Goal: Communication & Community: Participate in discussion

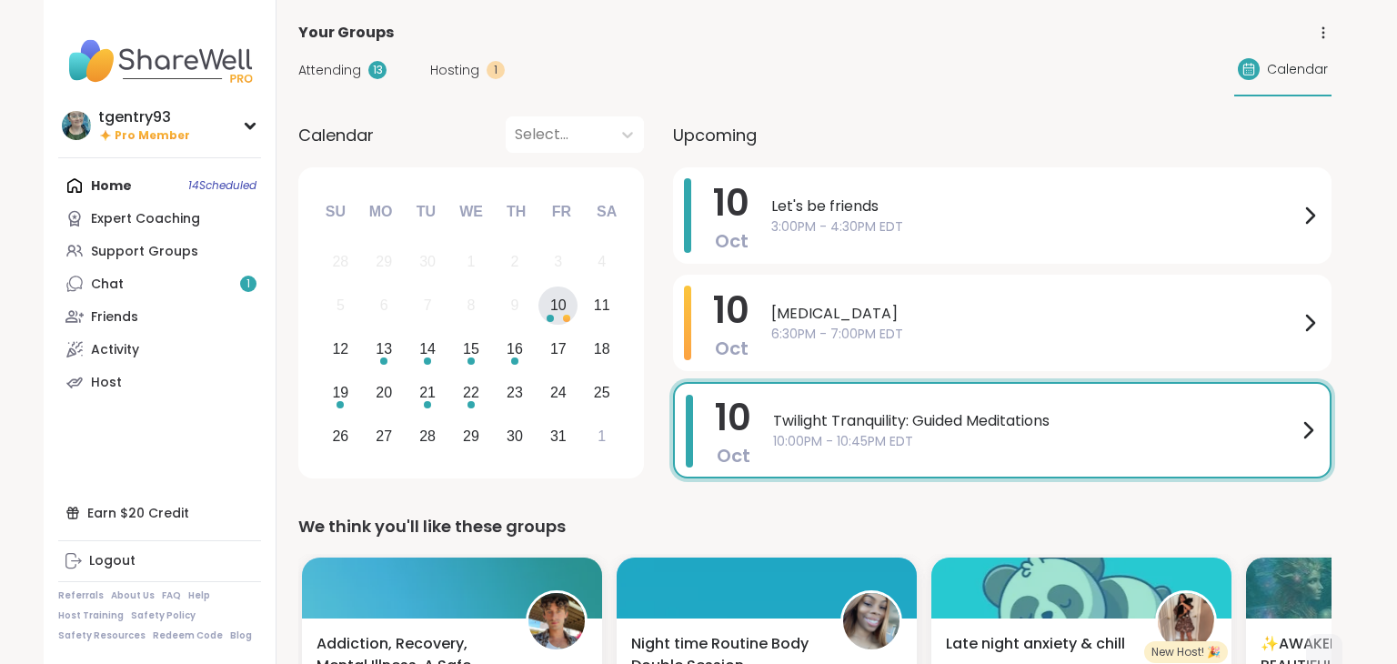
click at [485, 62] on div "Hosting 1" at bounding box center [467, 70] width 75 height 19
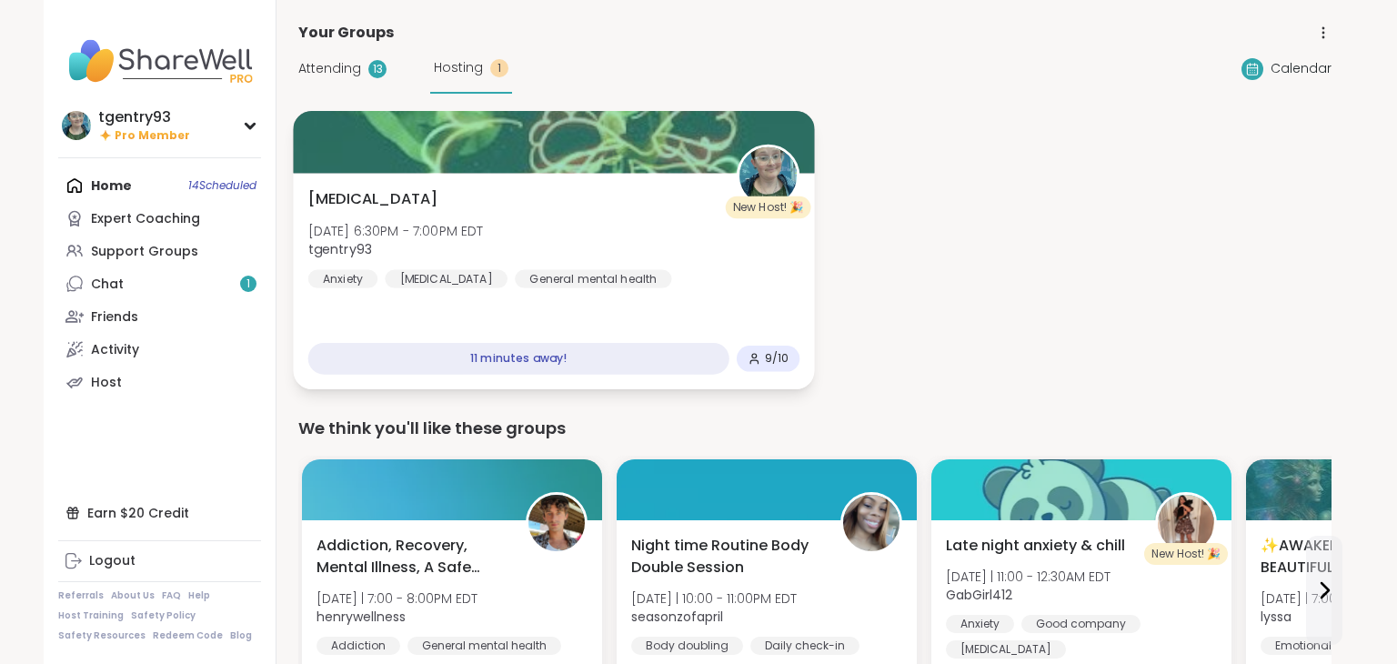
click at [637, 188] on div "[MEDICAL_DATA] [DATE] 6:30PM - 7:00PM EDT tgentry93 Anxiety [MEDICAL_DATA] Gene…" at bounding box center [554, 238] width 492 height 100
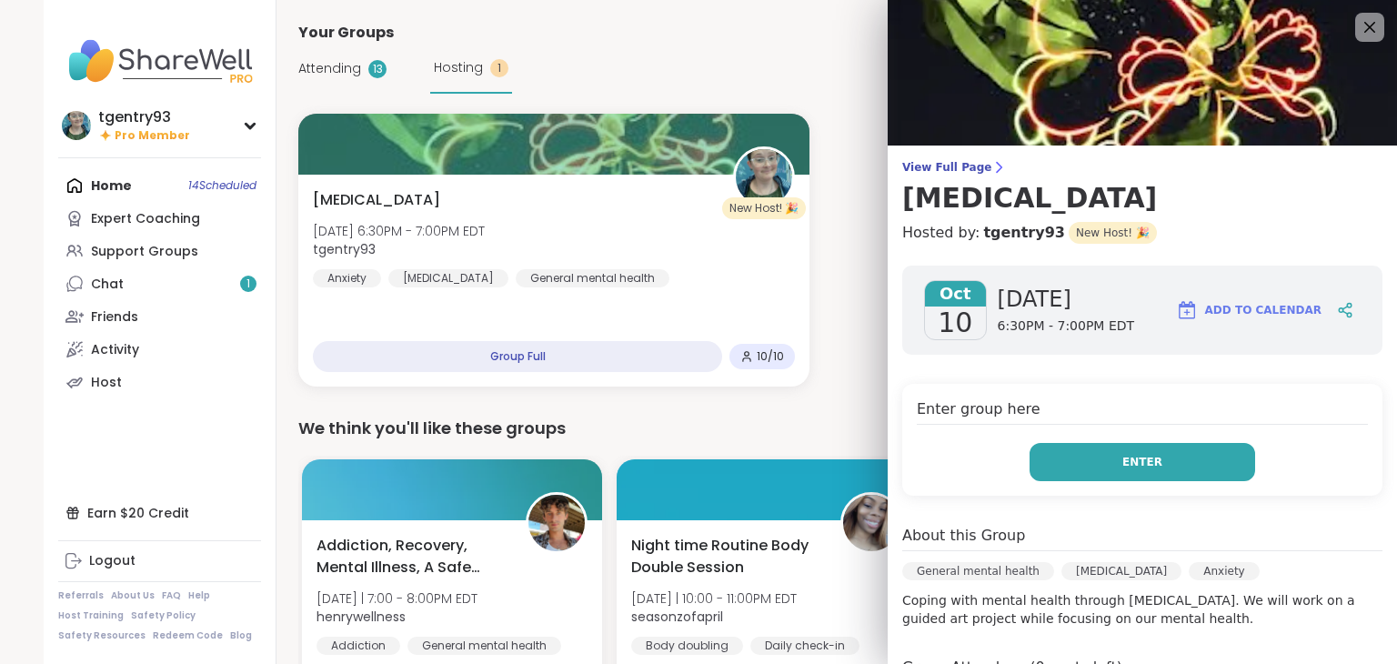
click at [1128, 470] on button "Enter" at bounding box center [1143, 462] width 226 height 38
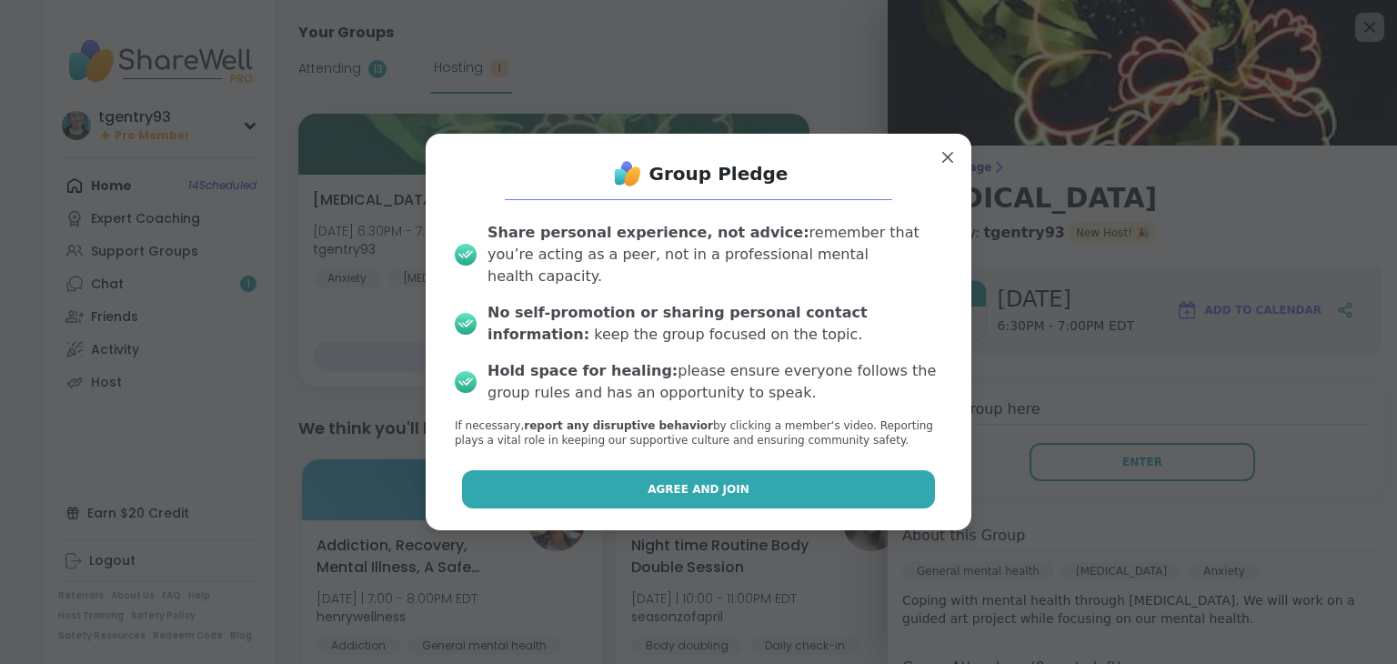
click at [792, 472] on button "Agree and Join" at bounding box center [699, 489] width 474 height 38
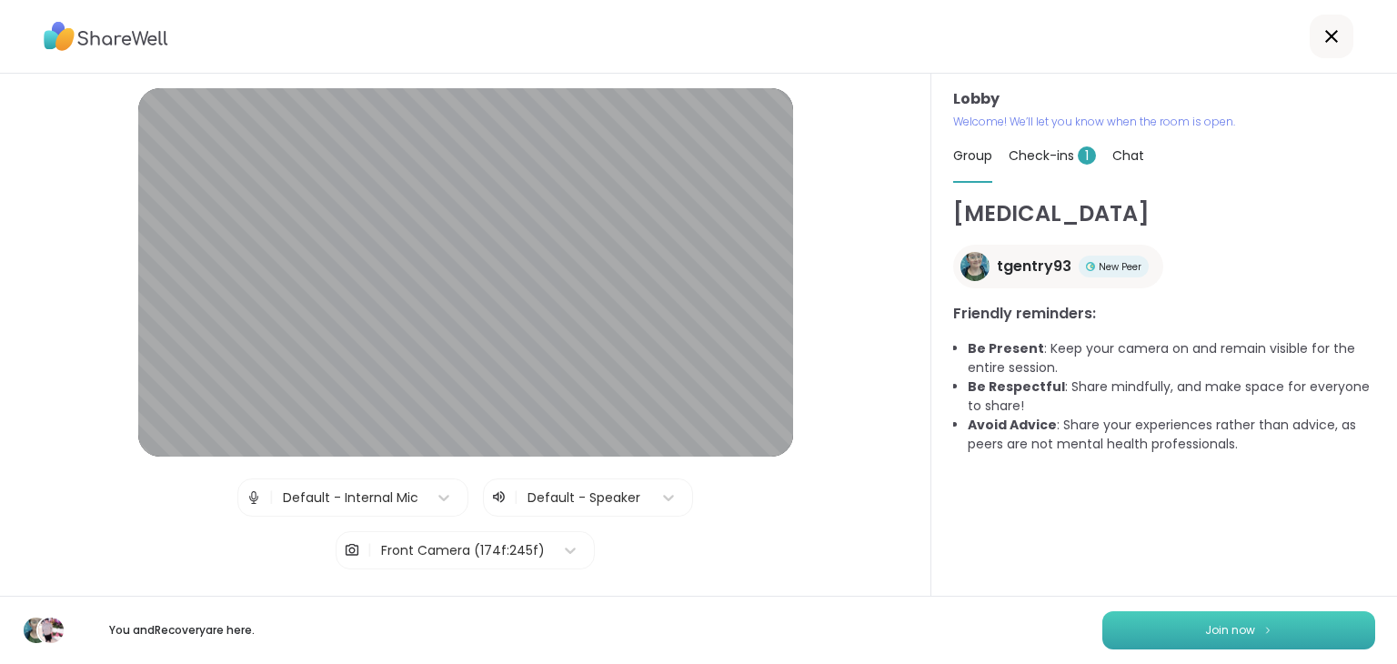
click at [1208, 628] on span "Join now" at bounding box center [1230, 630] width 50 height 16
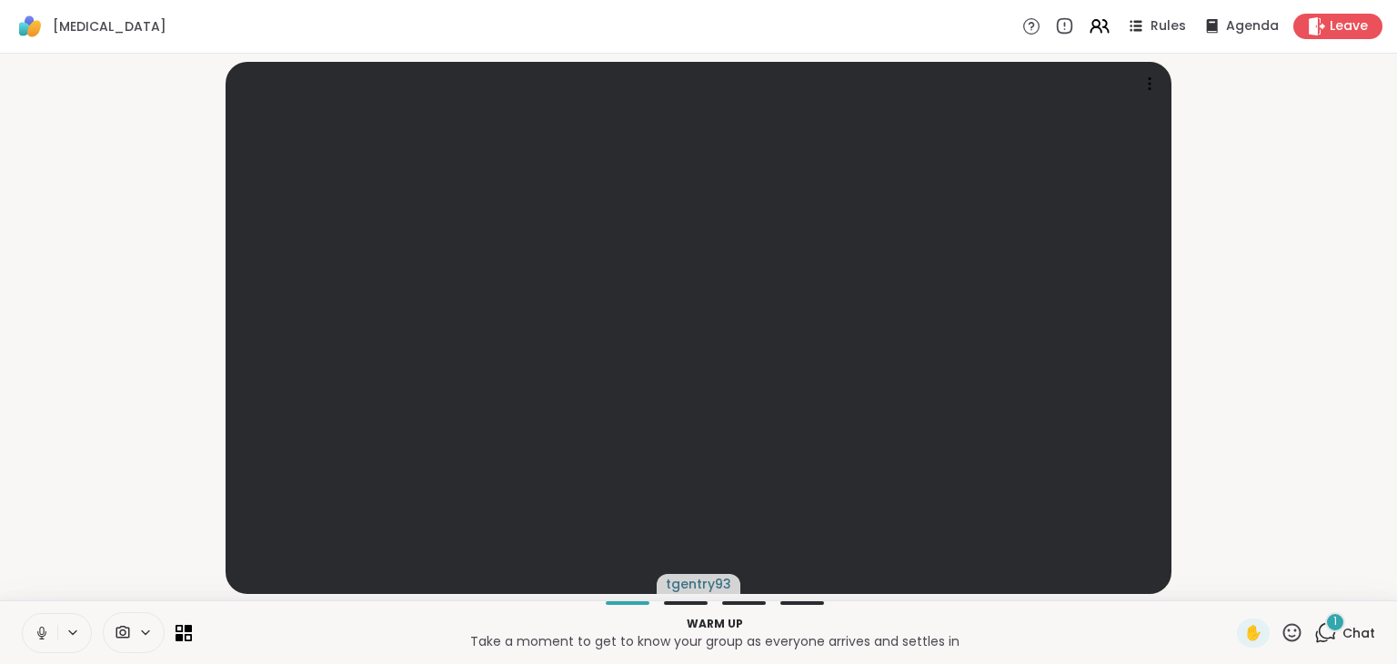
click at [1356, 637] on span "Chat" at bounding box center [1359, 633] width 33 height 18
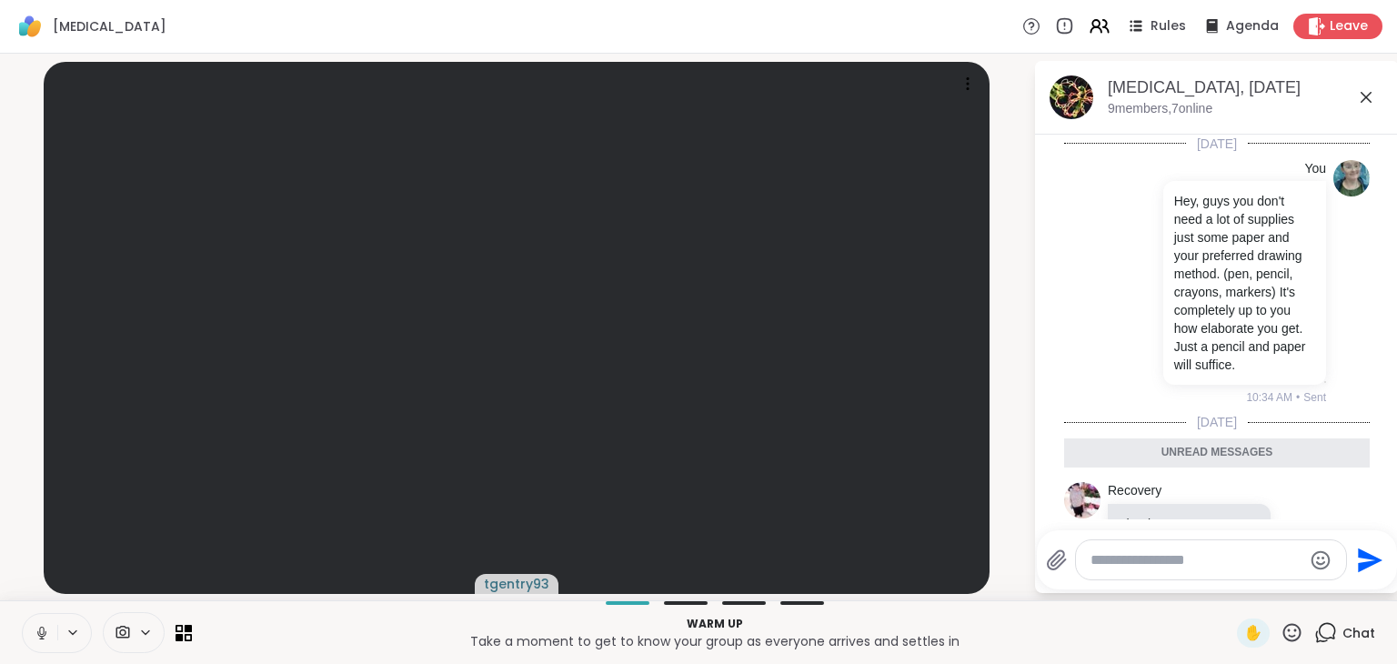
scroll to position [149, 0]
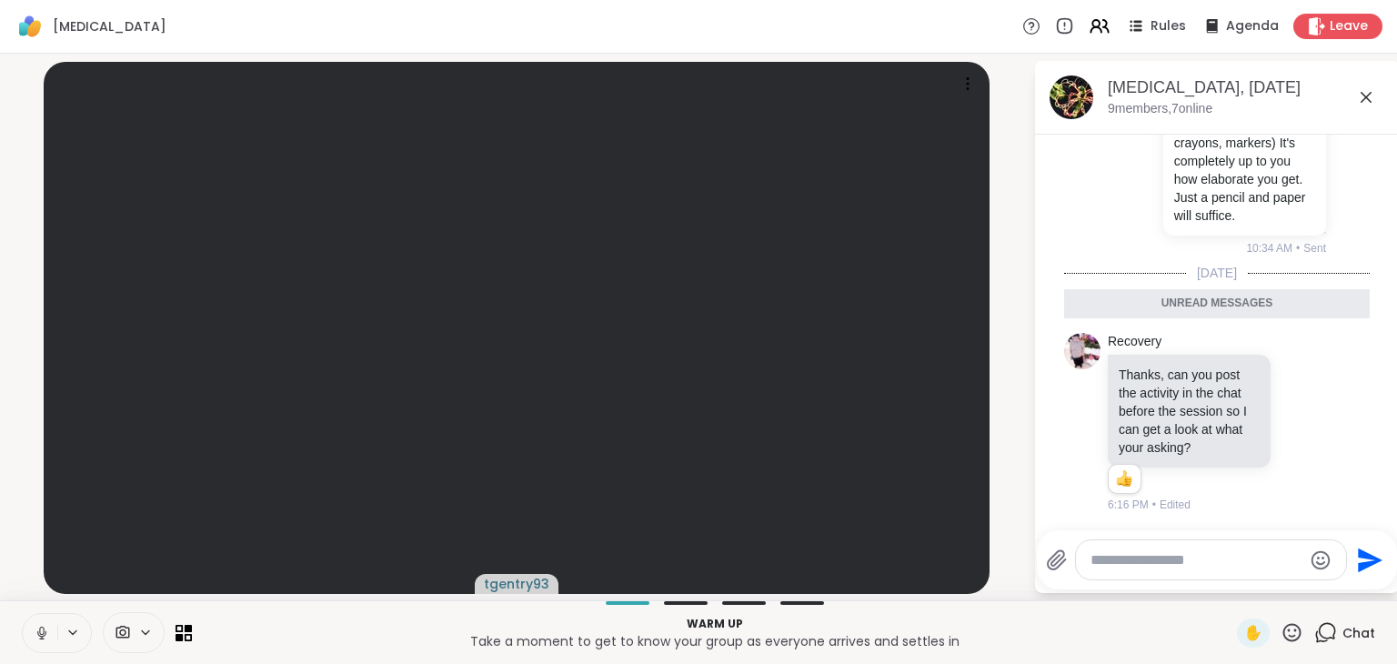
click at [1243, 559] on textarea "Type your message" at bounding box center [1197, 560] width 212 height 18
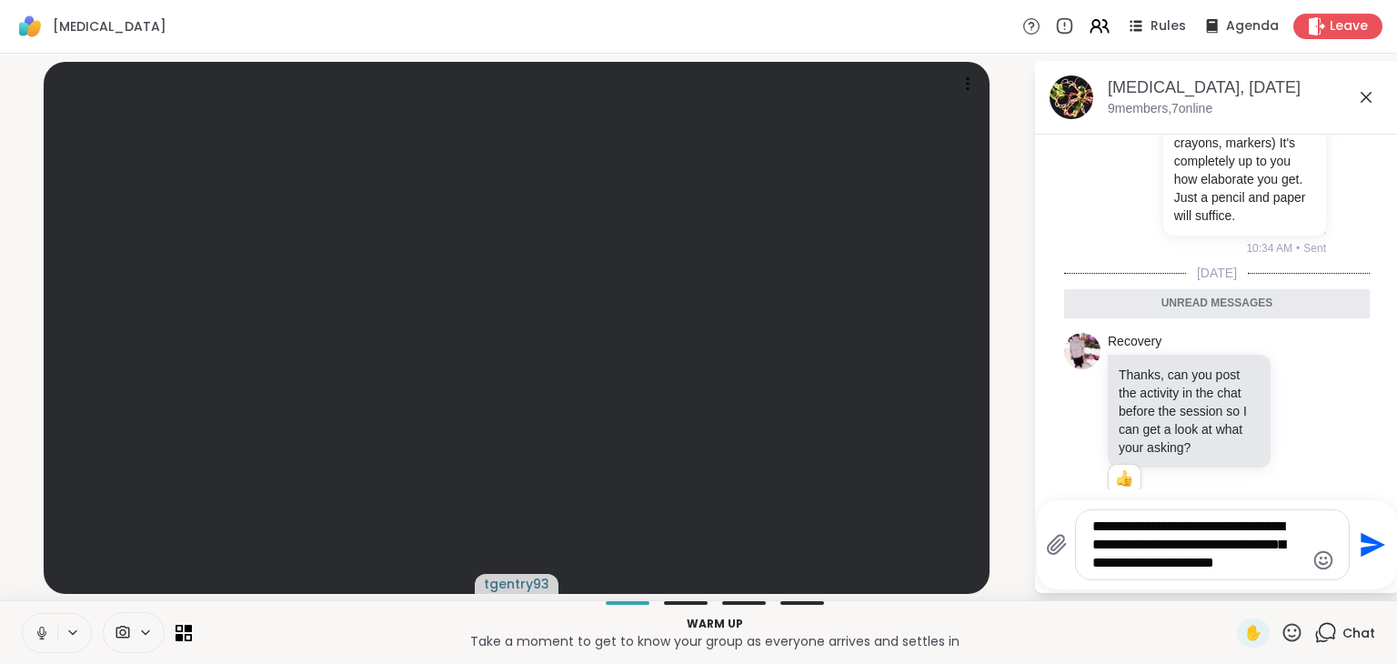
type textarea "**********"
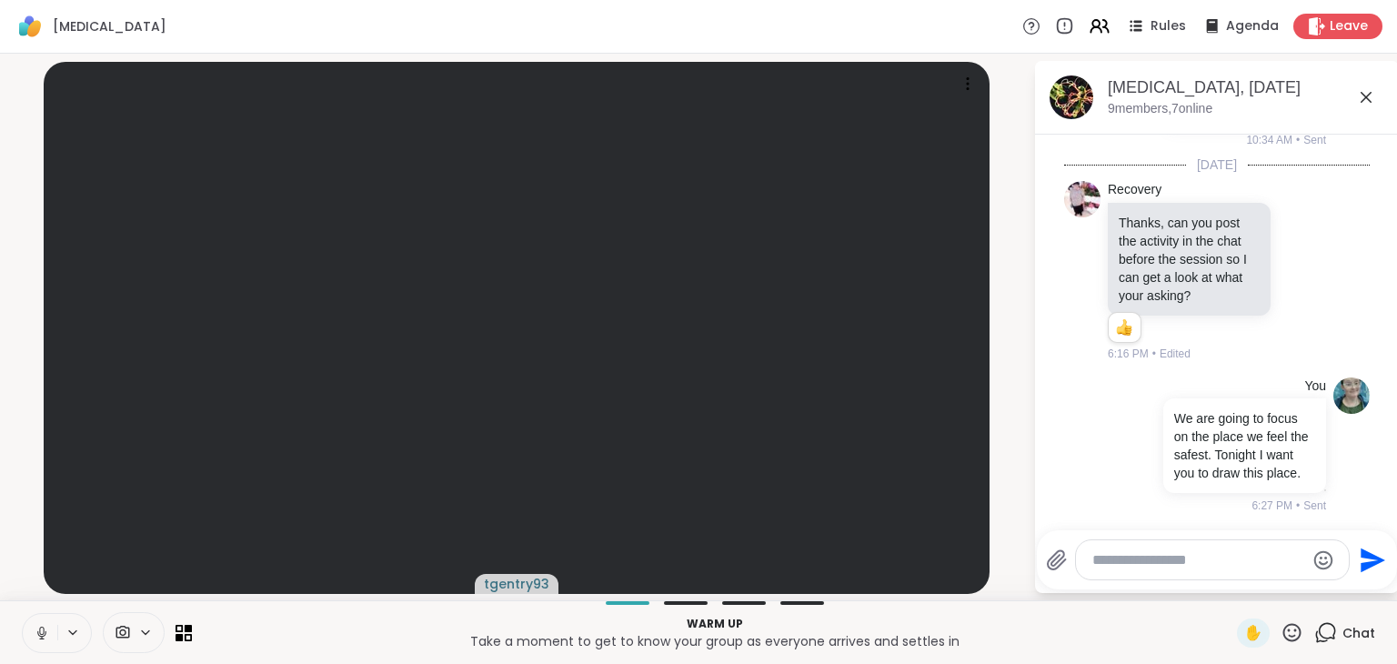
scroll to position [284, 0]
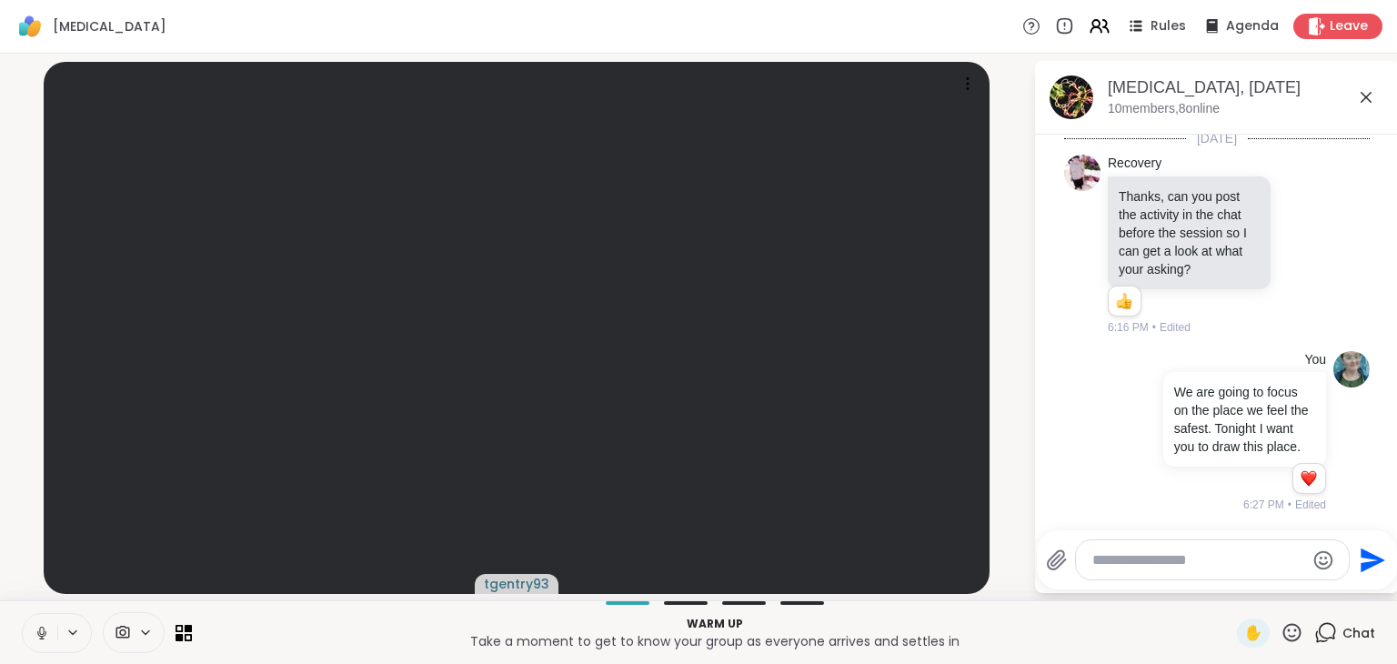
click at [144, 631] on icon at bounding box center [145, 632] width 15 height 15
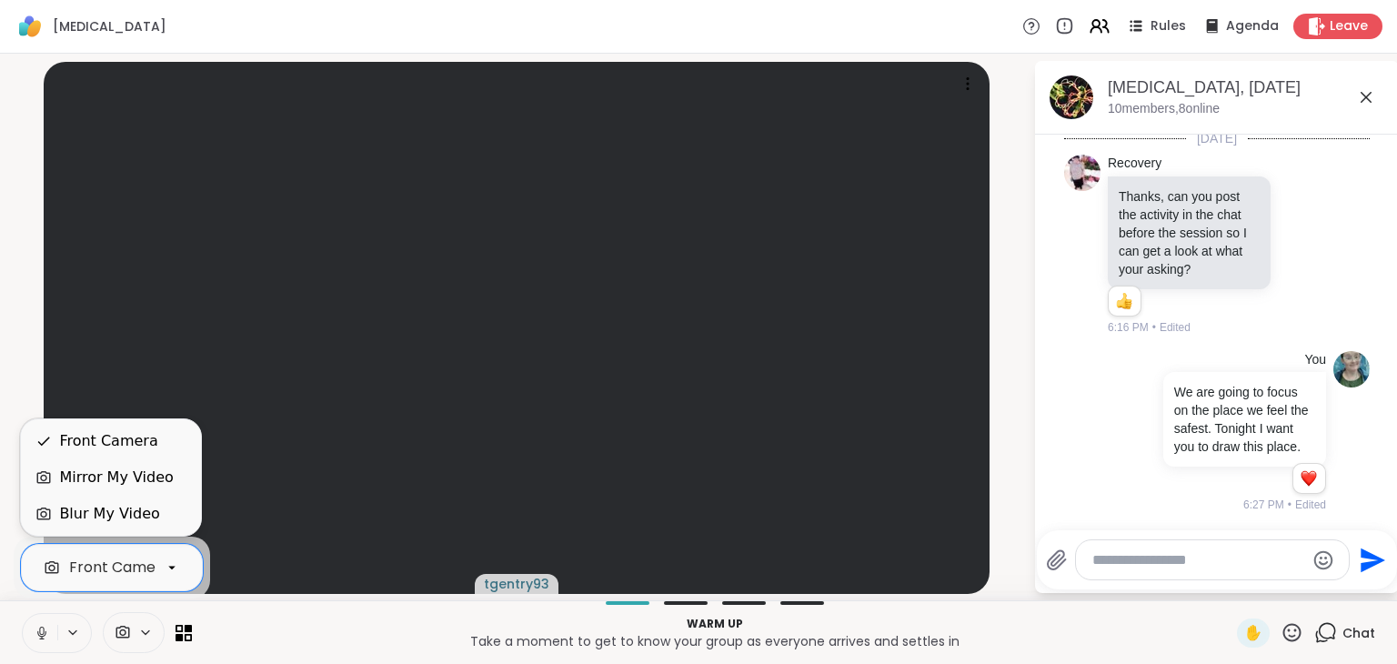
click at [173, 578] on div at bounding box center [171, 567] width 31 height 31
click at [152, 518] on div "Blur My Video" at bounding box center [110, 514] width 151 height 22
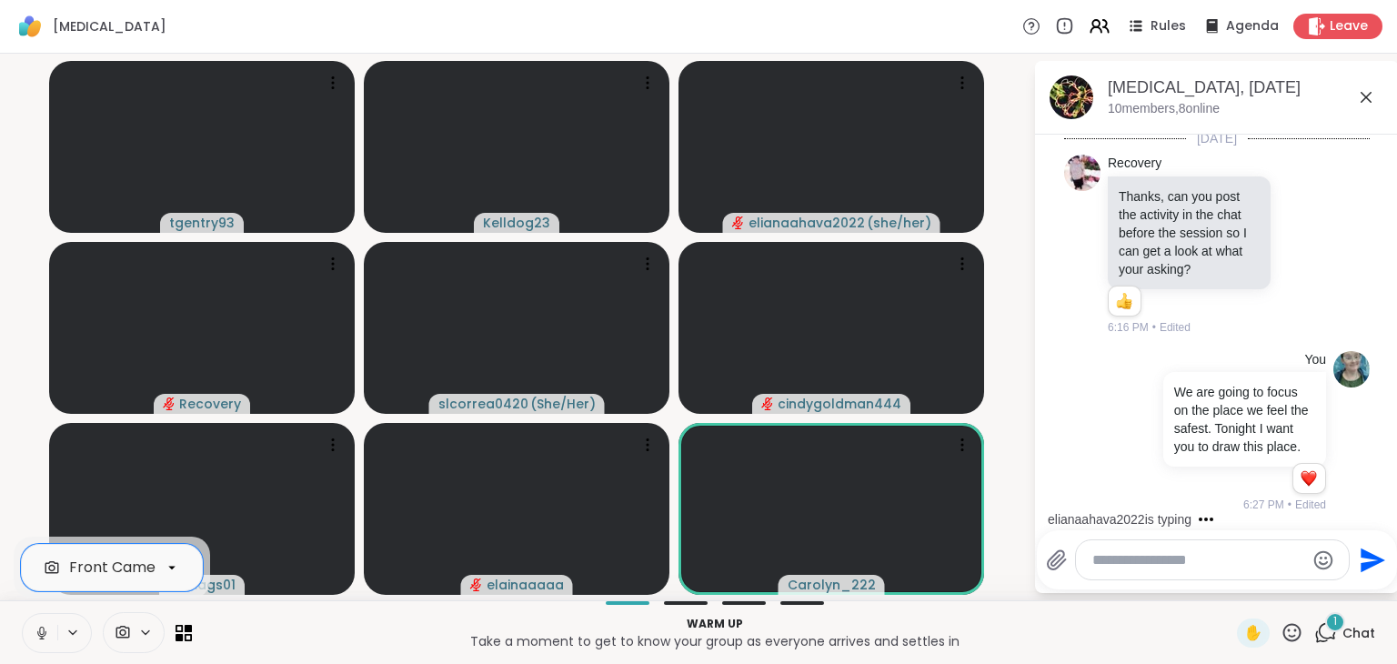
scroll to position [380, 0]
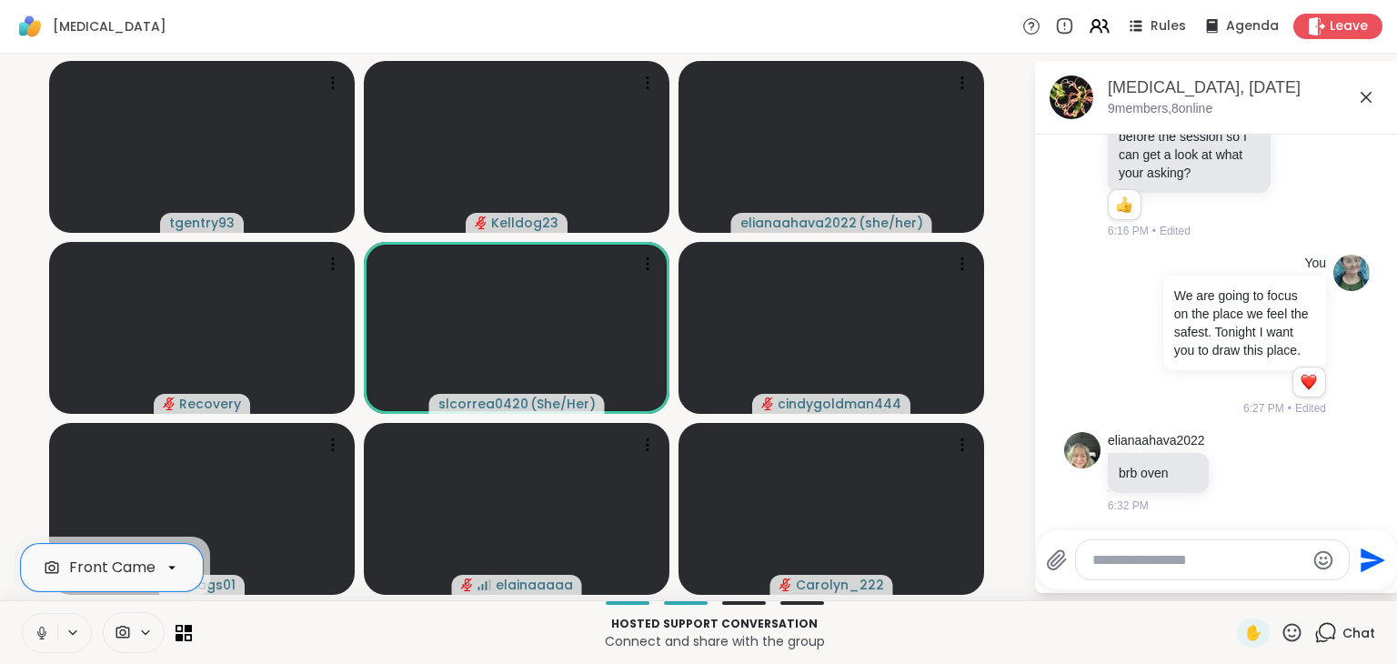
click at [34, 629] on icon at bounding box center [42, 633] width 16 height 16
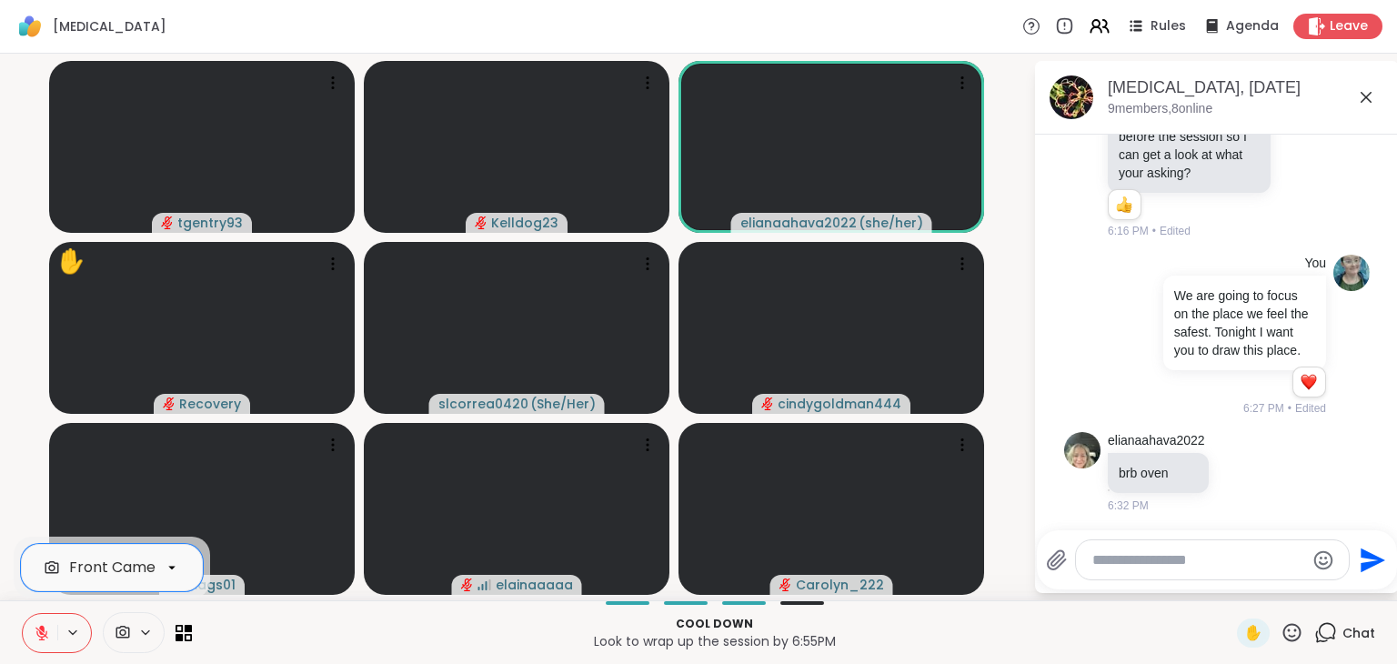
click at [36, 629] on icon at bounding box center [42, 633] width 16 height 16
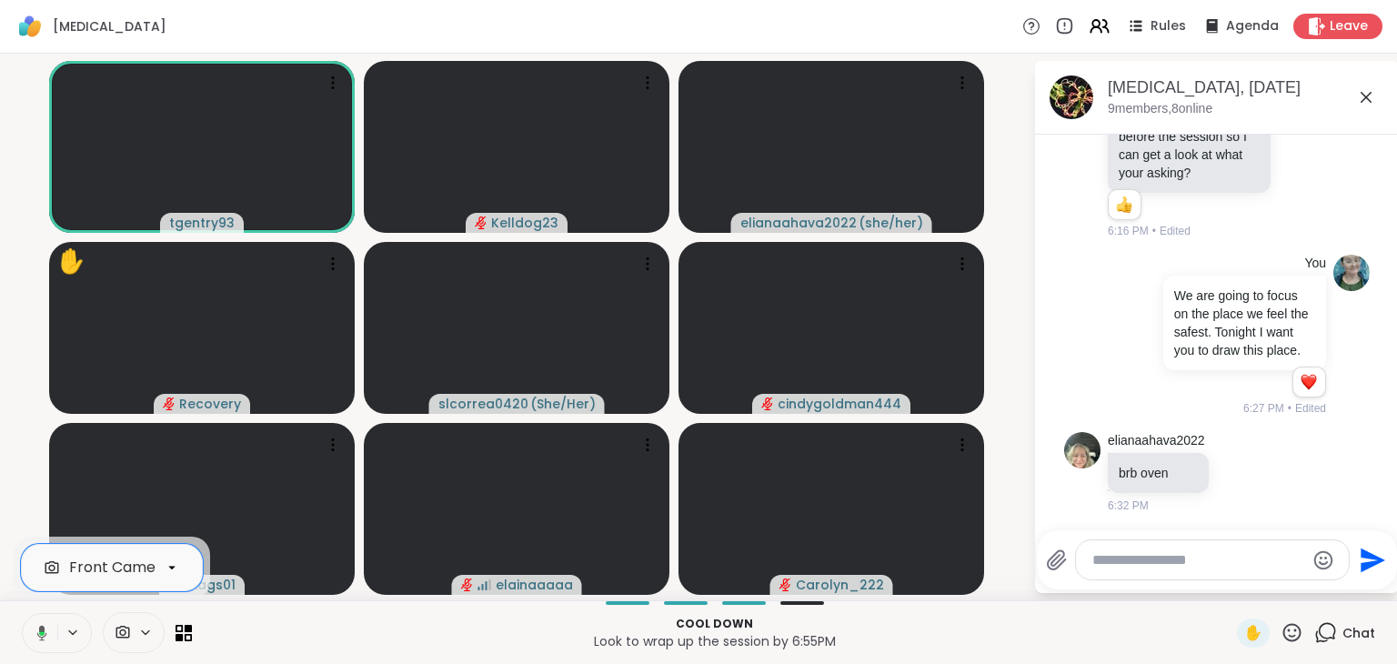
click at [166, 574] on icon at bounding box center [172, 567] width 16 height 16
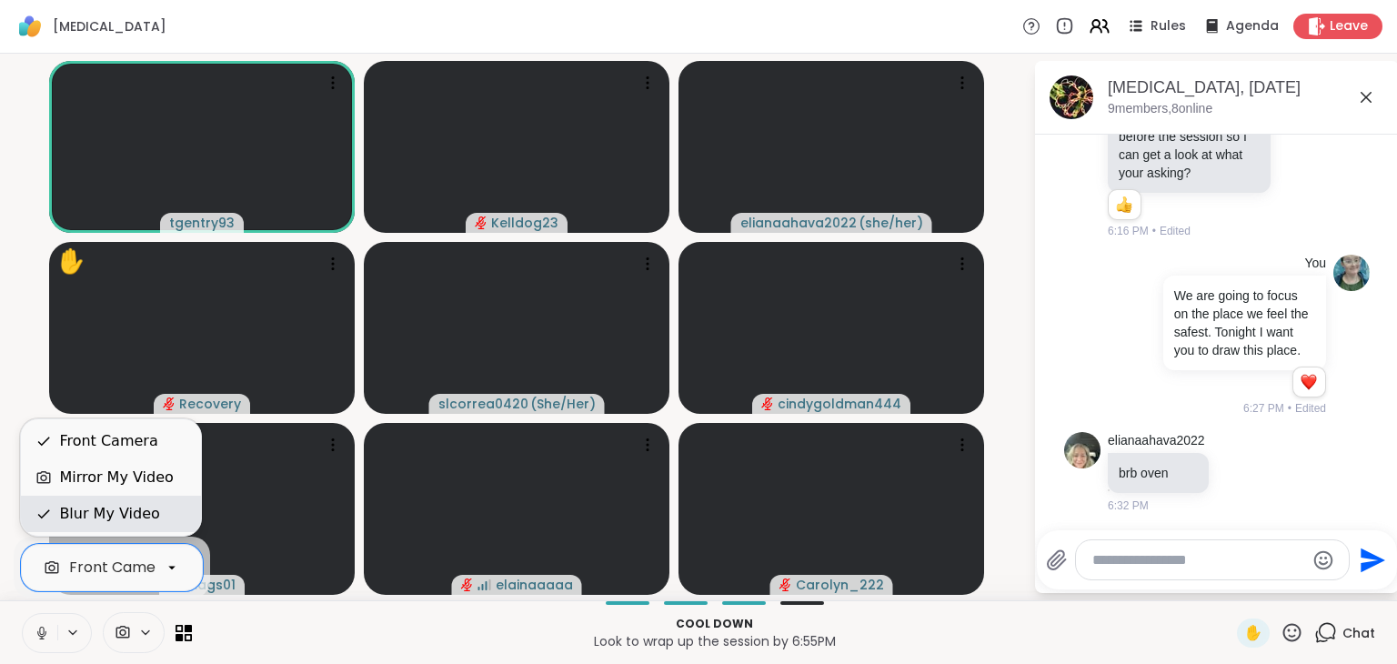
click at [148, 518] on div "Blur My Video" at bounding box center [109, 514] width 100 height 22
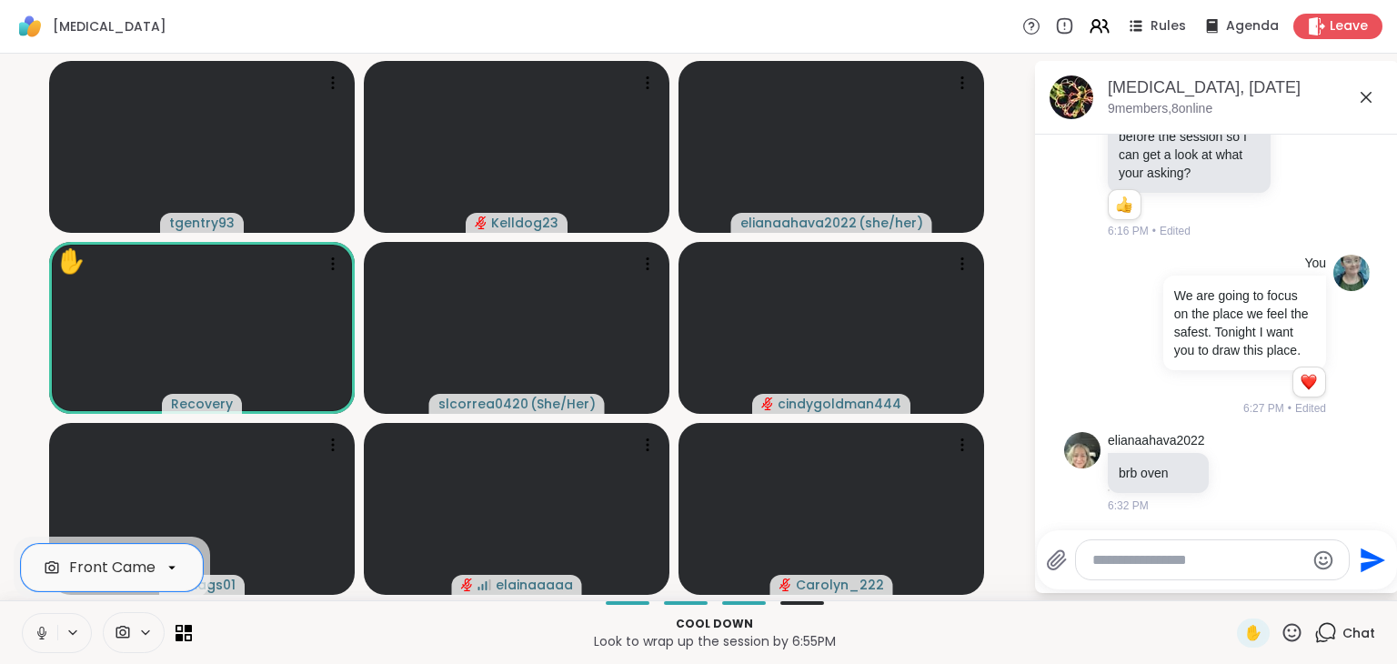
click at [45, 642] on button at bounding box center [40, 633] width 35 height 38
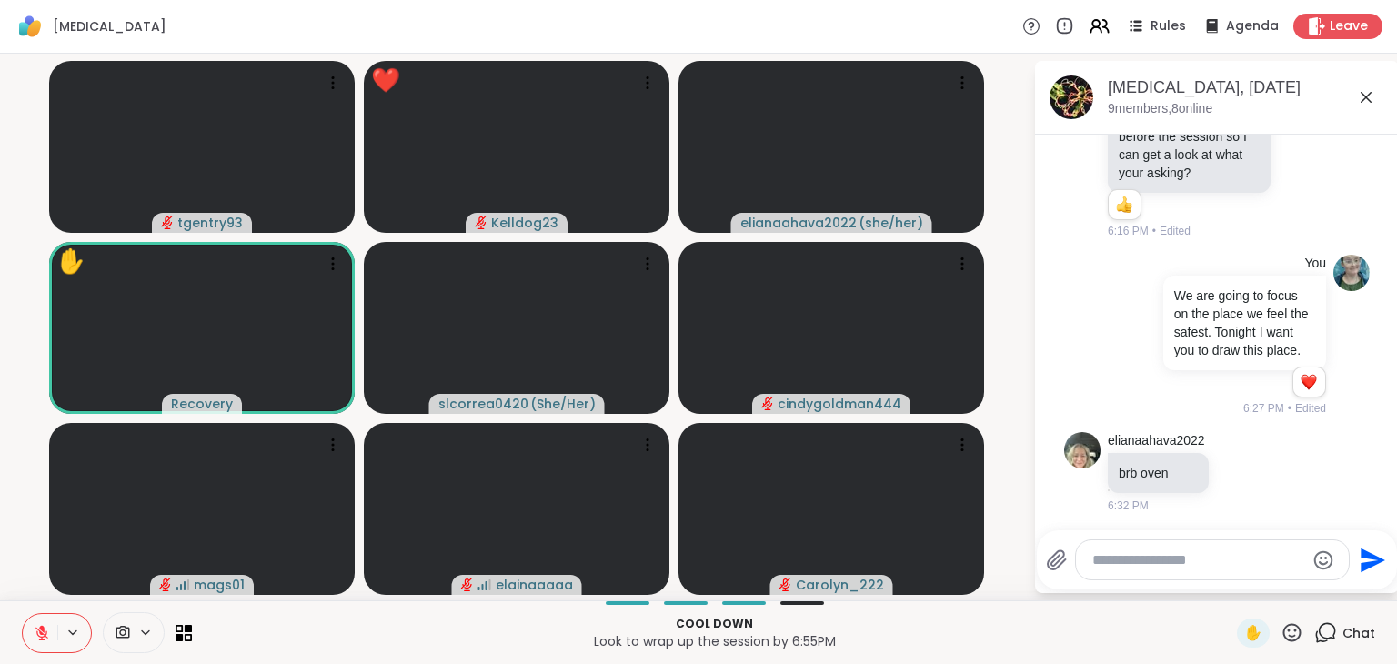
click at [1300, 639] on icon at bounding box center [1292, 632] width 23 height 23
click at [1233, 574] on span "❤️" at bounding box center [1239, 585] width 18 height 22
click at [43, 626] on icon at bounding box center [41, 628] width 5 height 7
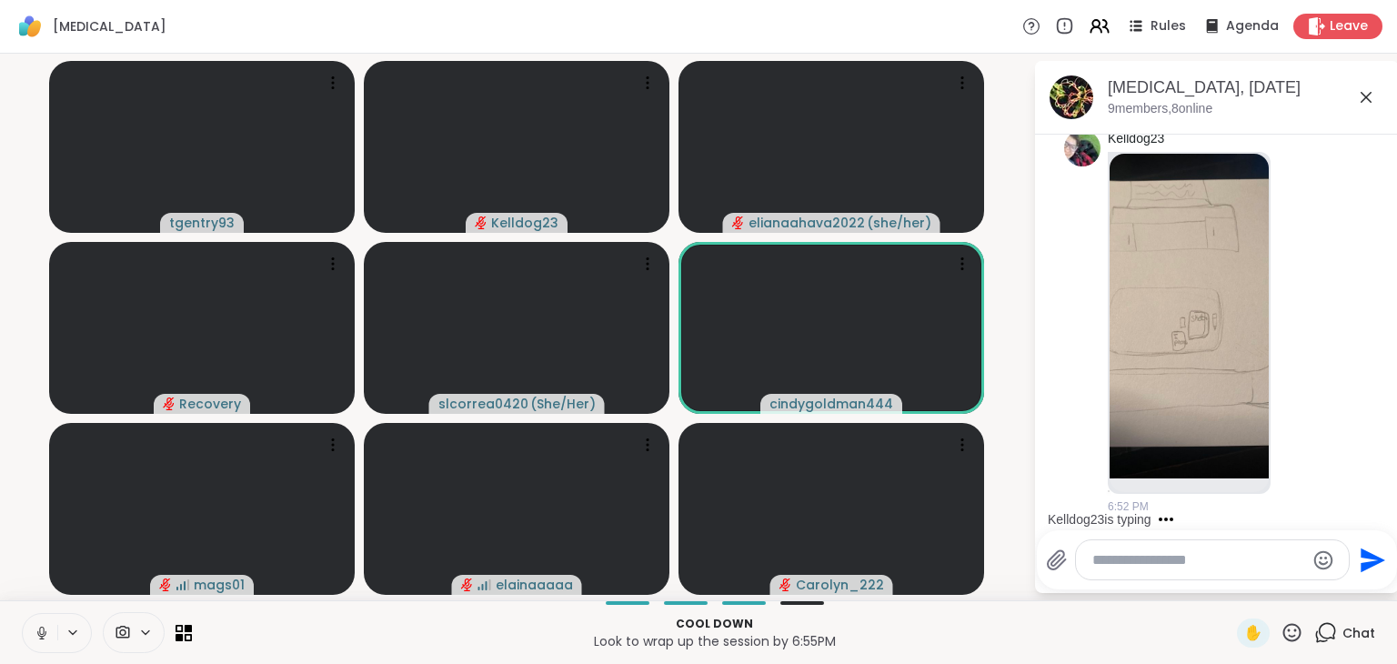
scroll to position [875, 0]
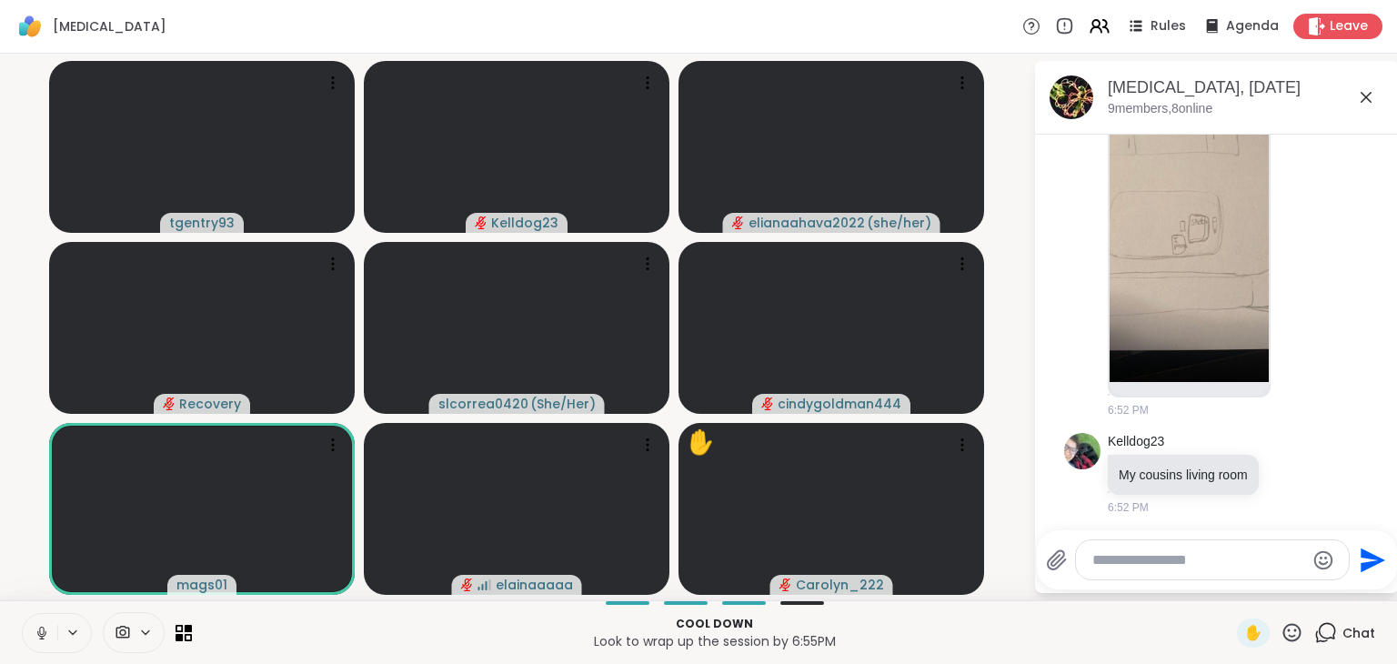
click at [1296, 632] on icon at bounding box center [1292, 632] width 23 height 23
click at [1244, 585] on span "❤️" at bounding box center [1239, 585] width 18 height 22
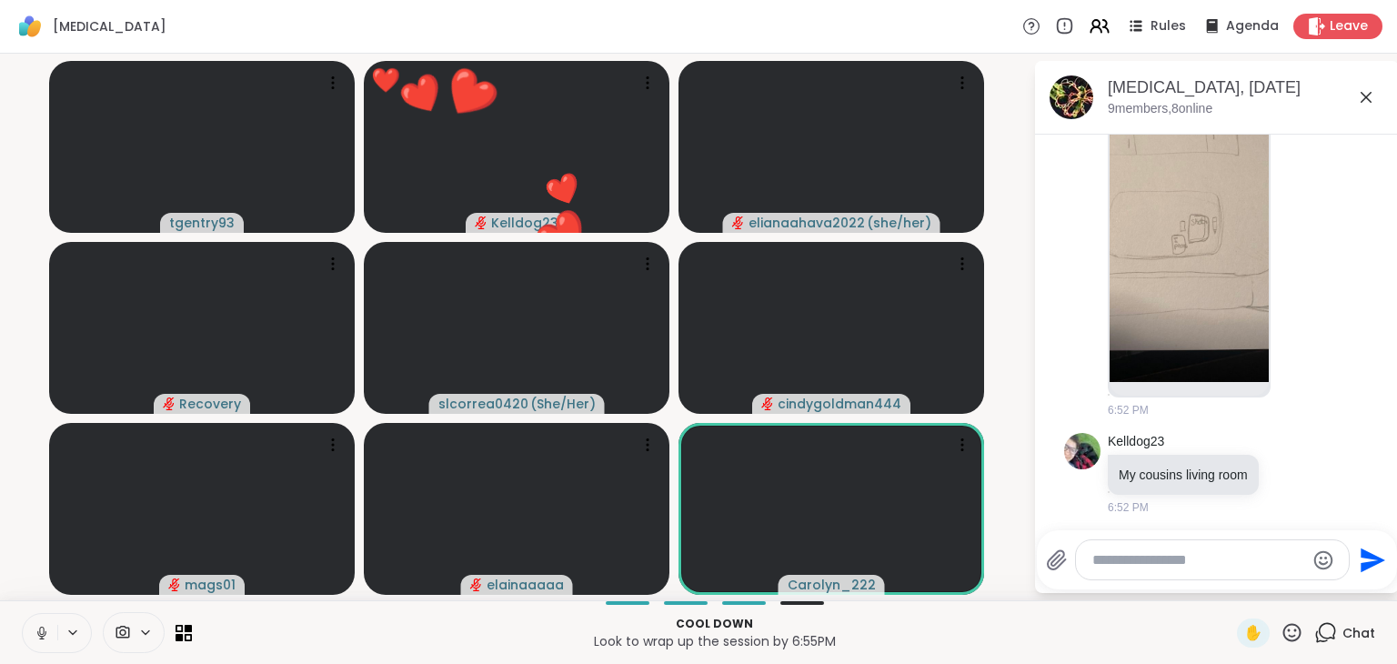
click at [1295, 632] on icon at bounding box center [1292, 632] width 23 height 23
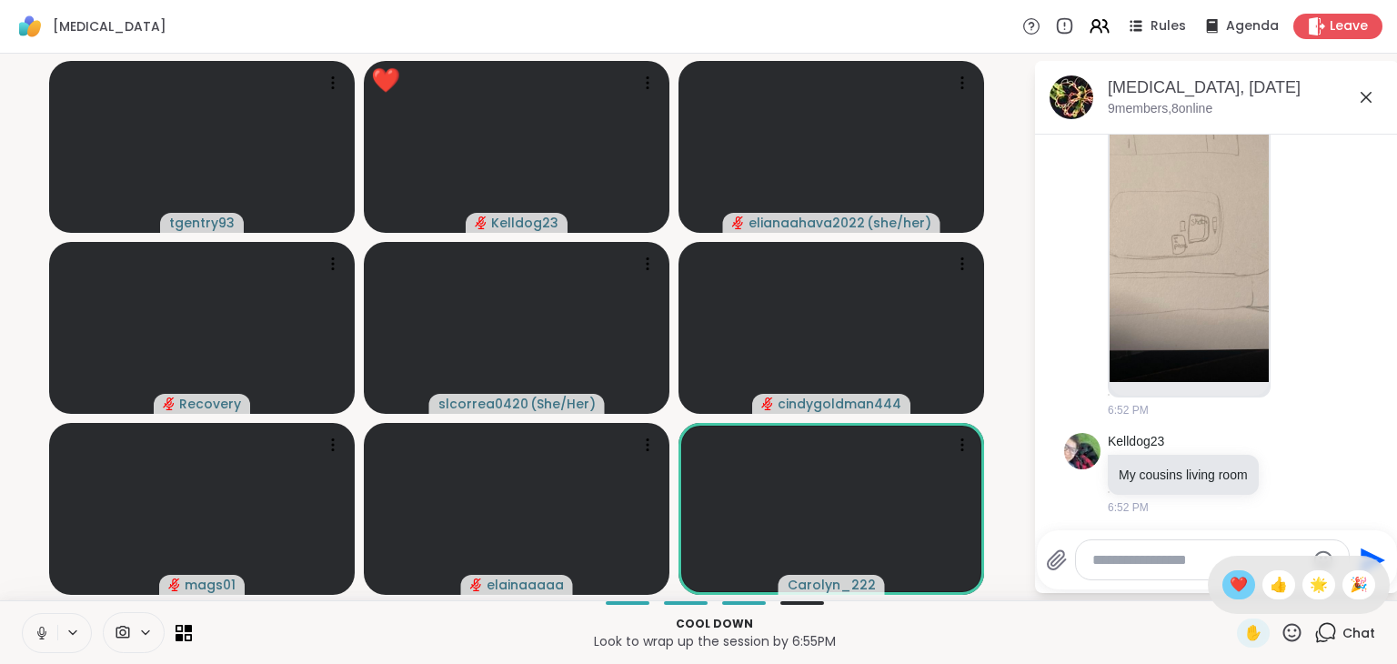
click at [1246, 587] on span "❤️" at bounding box center [1239, 585] width 18 height 22
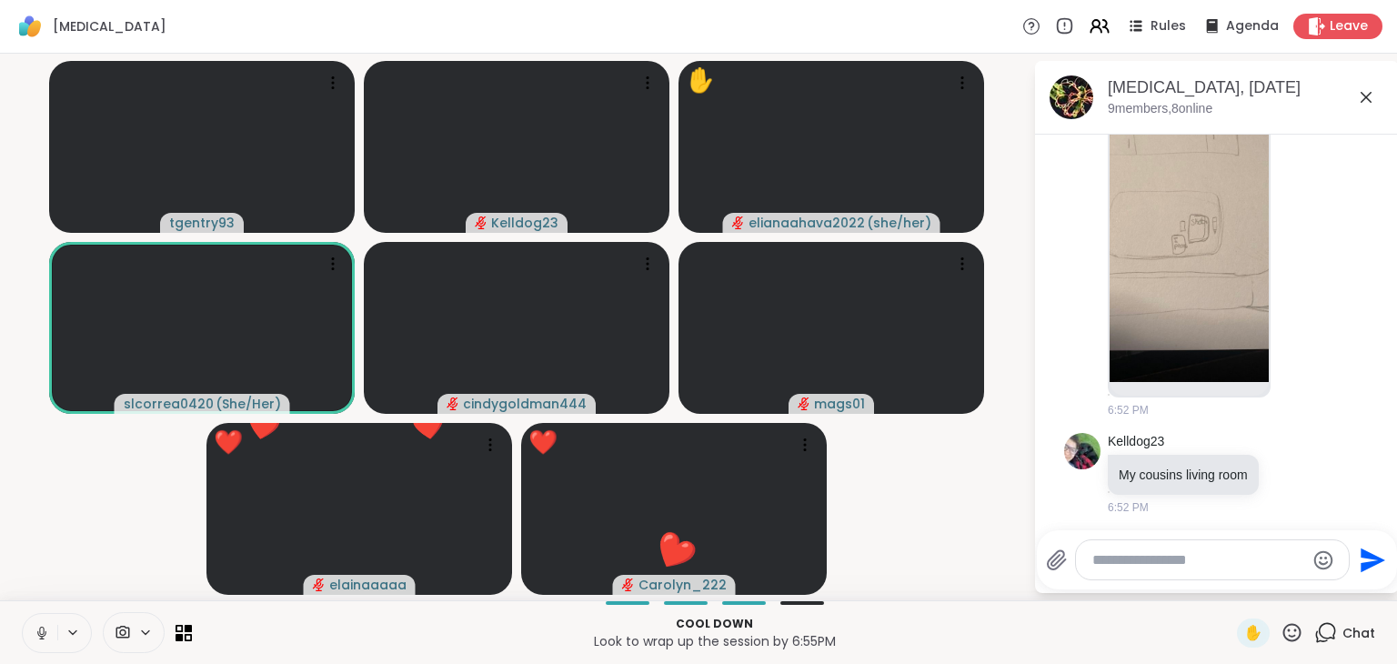
click at [1293, 636] on icon at bounding box center [1292, 632] width 18 height 18
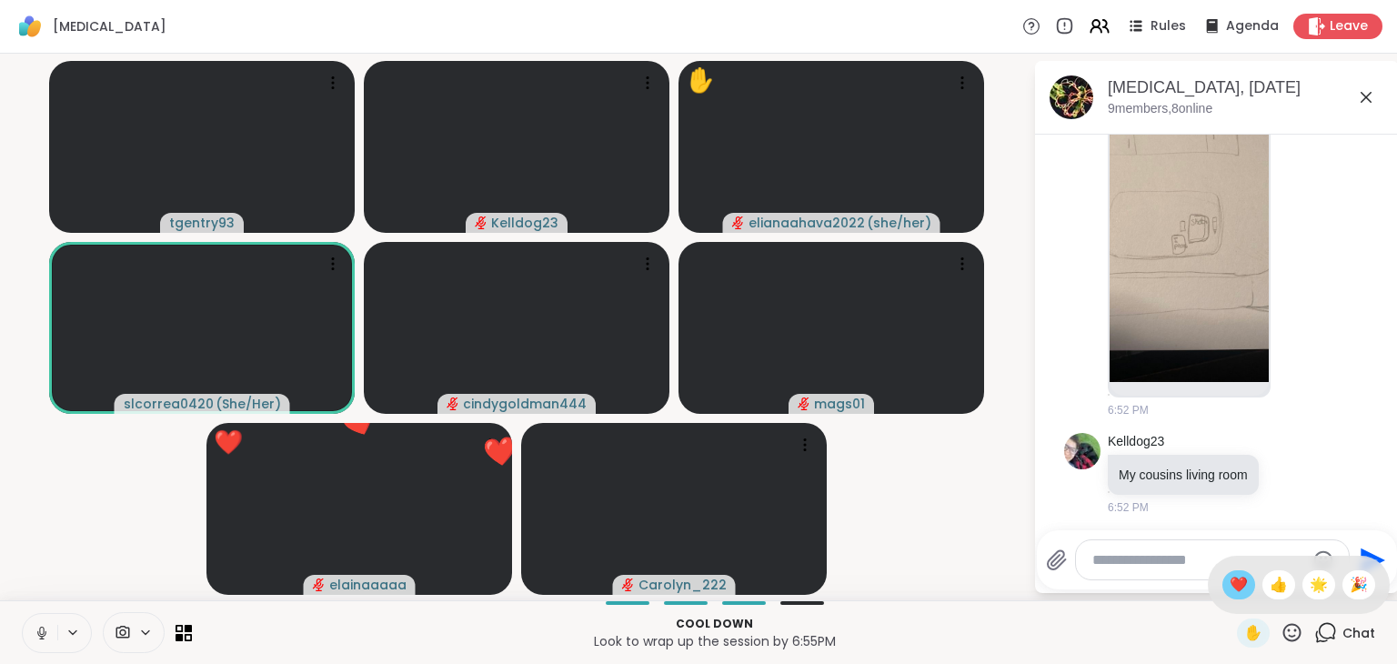
click at [1242, 590] on span "❤️" at bounding box center [1239, 585] width 18 height 22
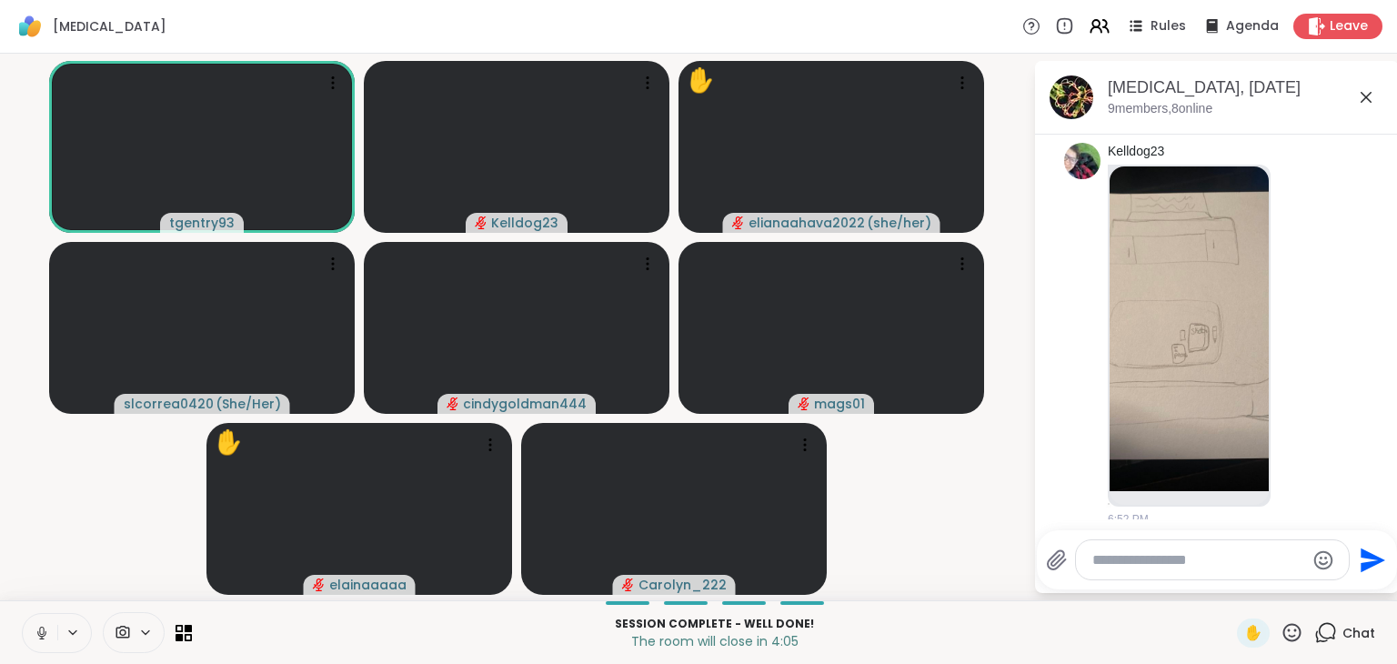
scroll to position [737, 0]
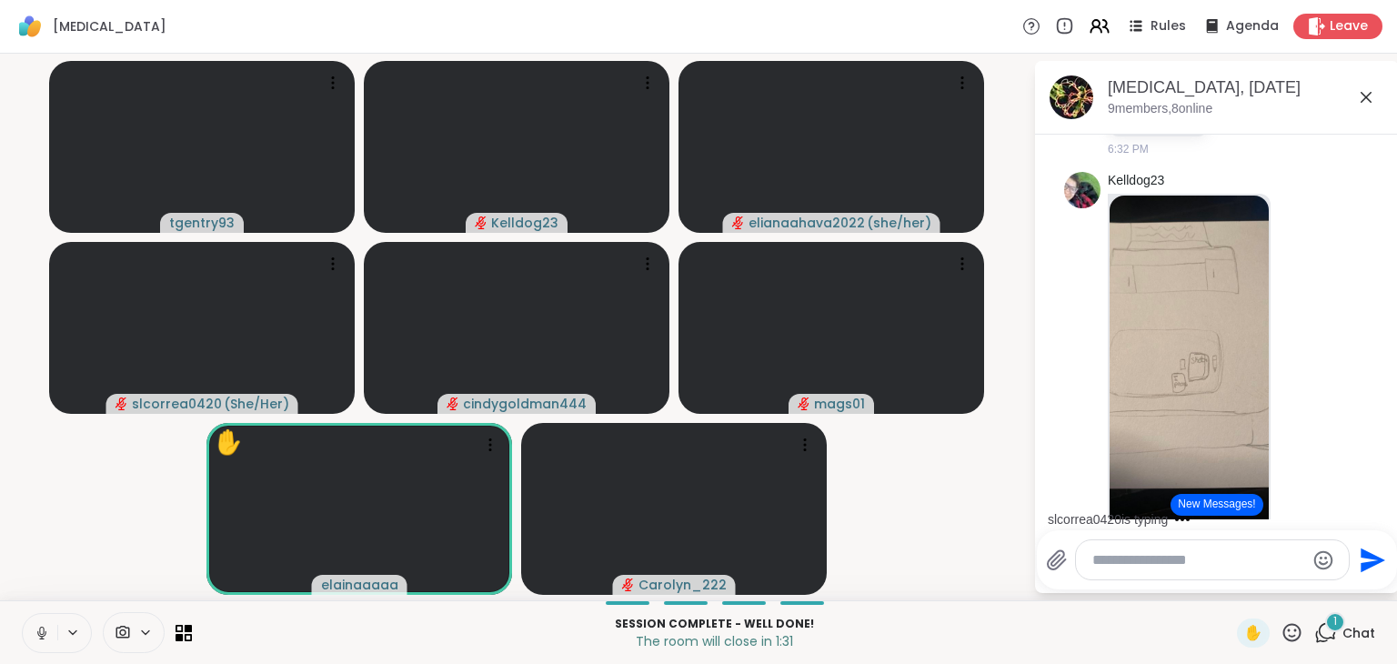
click at [1293, 630] on icon at bounding box center [1292, 632] width 23 height 23
click at [1242, 582] on span "❤️" at bounding box center [1239, 585] width 18 height 22
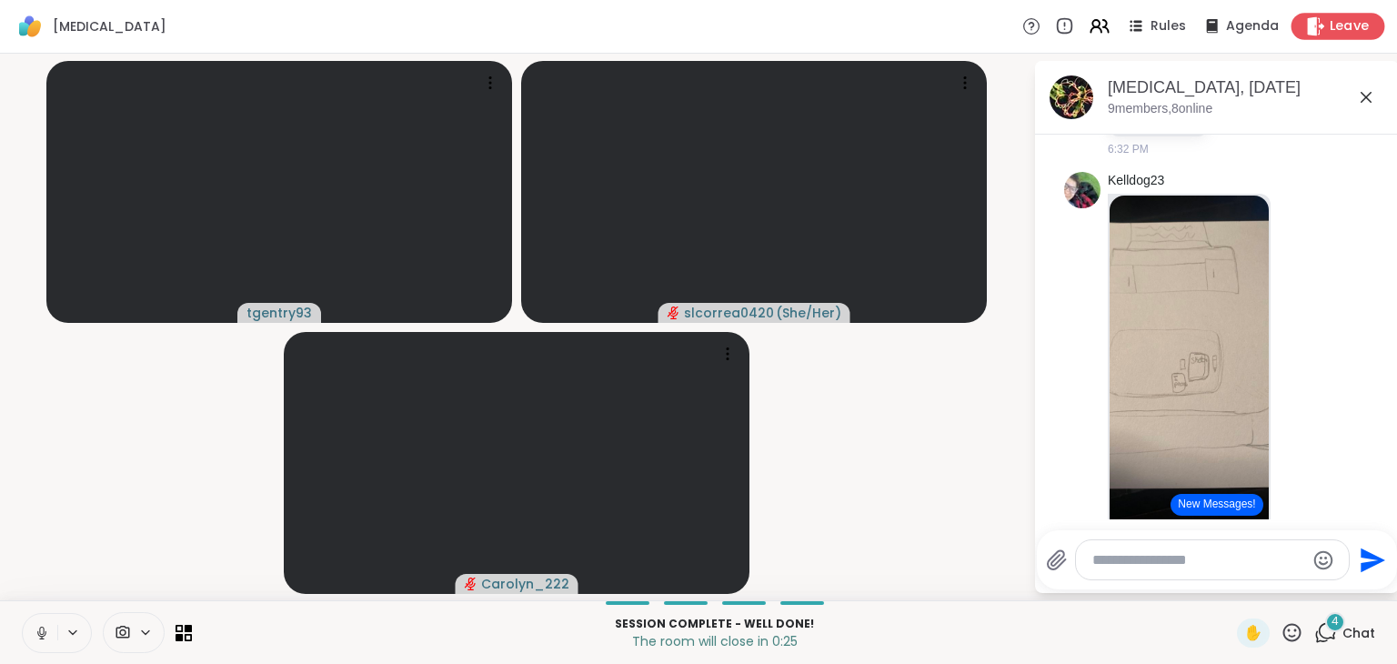
click at [1327, 34] on div "Leave" at bounding box center [1339, 26] width 94 height 26
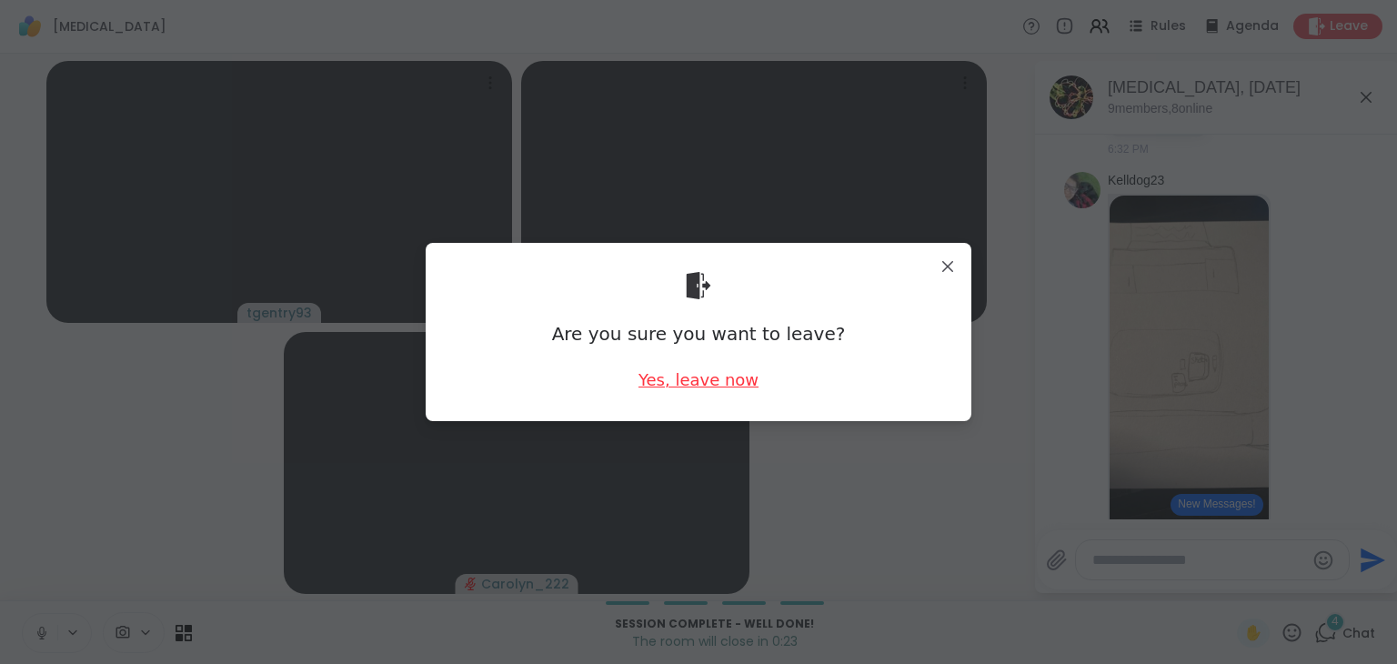
click at [680, 376] on div "Yes, leave now" at bounding box center [699, 379] width 120 height 23
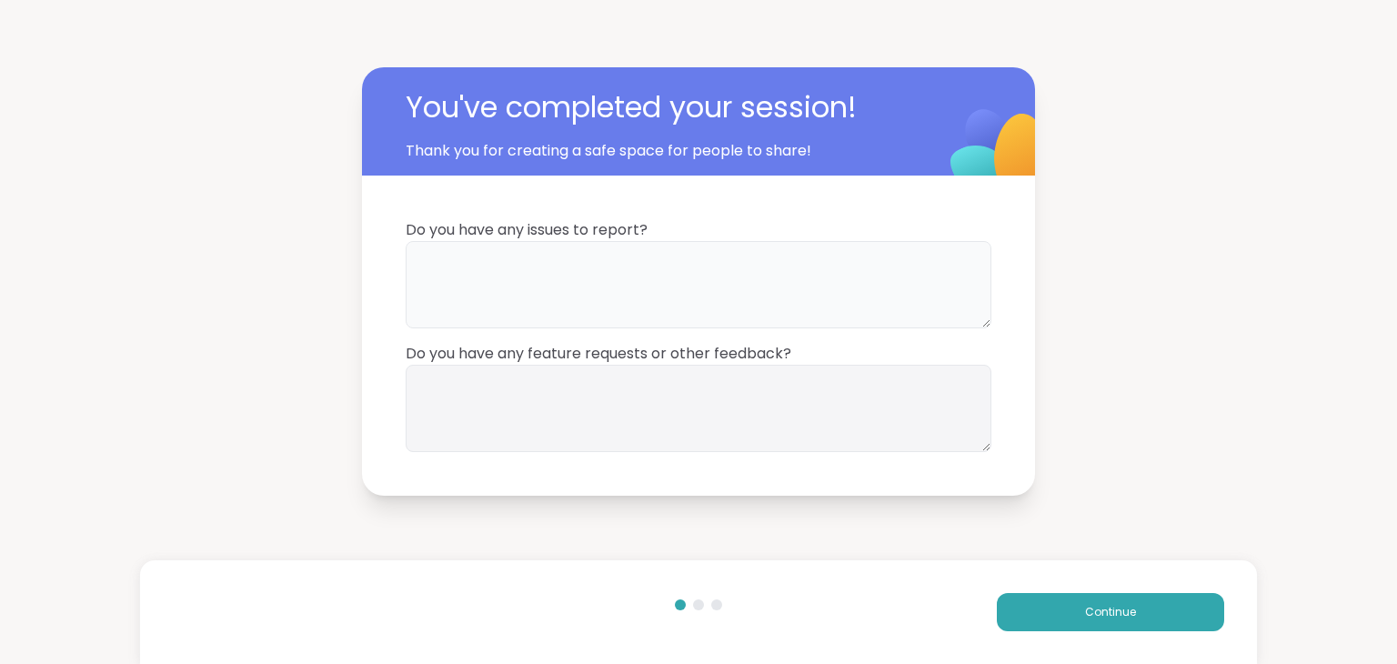
click at [712, 292] on textarea at bounding box center [699, 284] width 586 height 87
type textarea "**"
click at [781, 414] on textarea at bounding box center [699, 408] width 586 height 87
click at [1021, 629] on button "Continue" at bounding box center [1110, 612] width 227 height 38
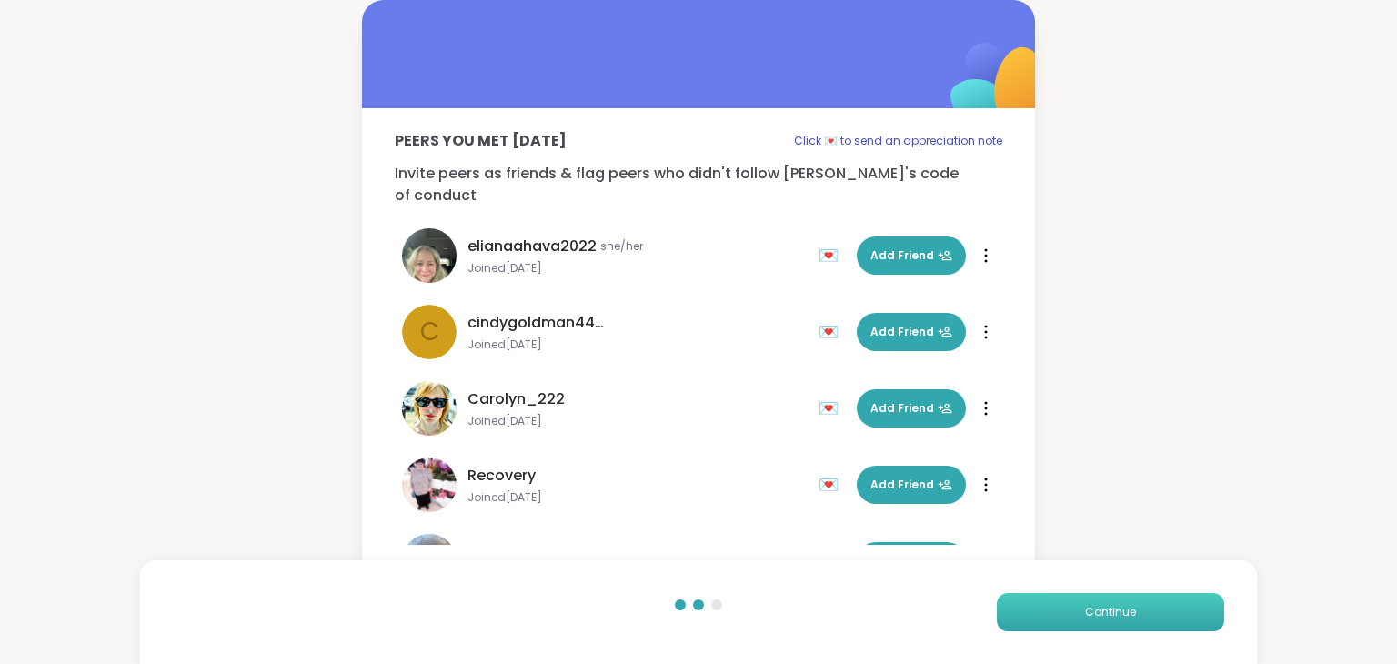
click at [1122, 604] on span "Continue" at bounding box center [1110, 612] width 51 height 16
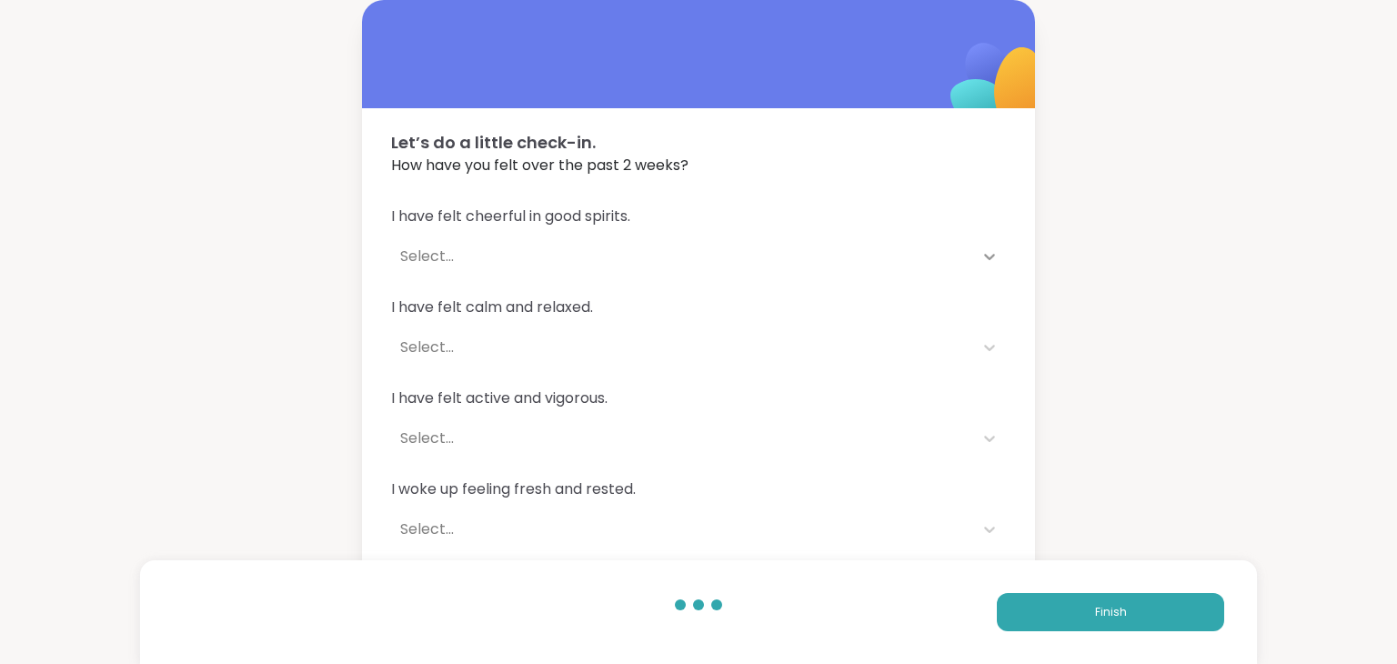
click at [987, 258] on icon at bounding box center [990, 256] width 18 height 18
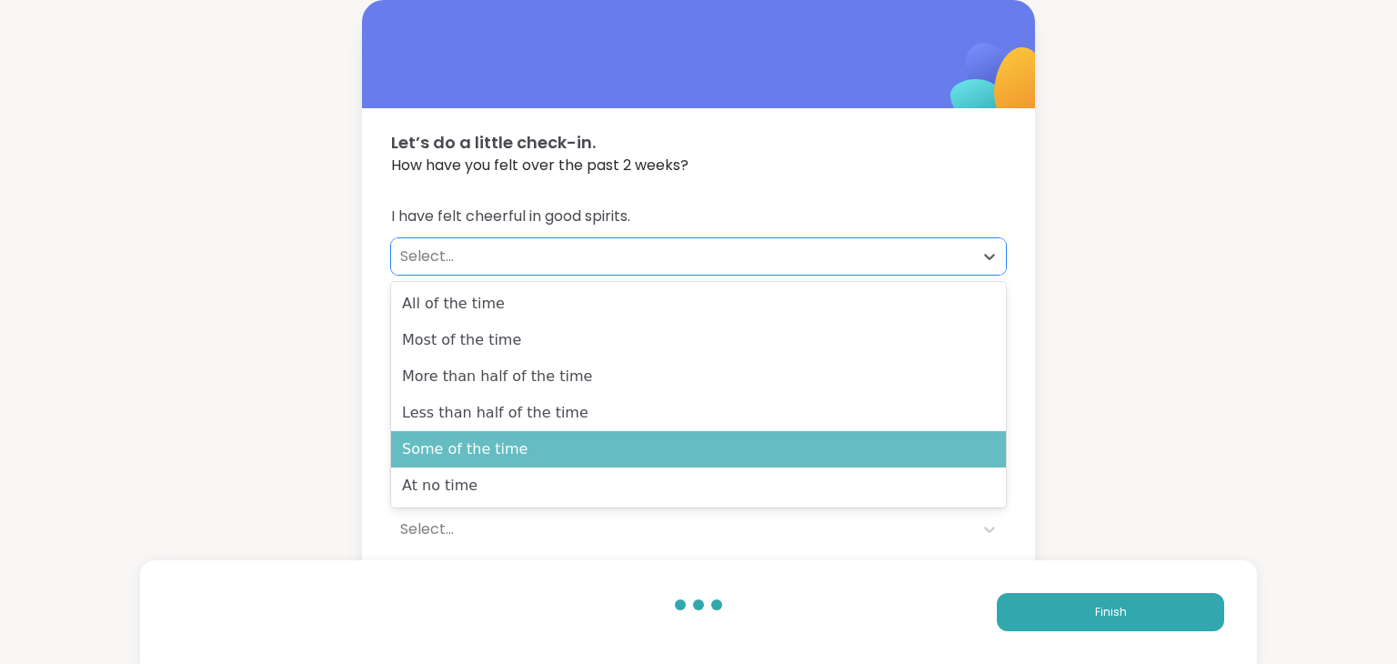
click at [796, 443] on div "Some of the time" at bounding box center [698, 449] width 615 height 36
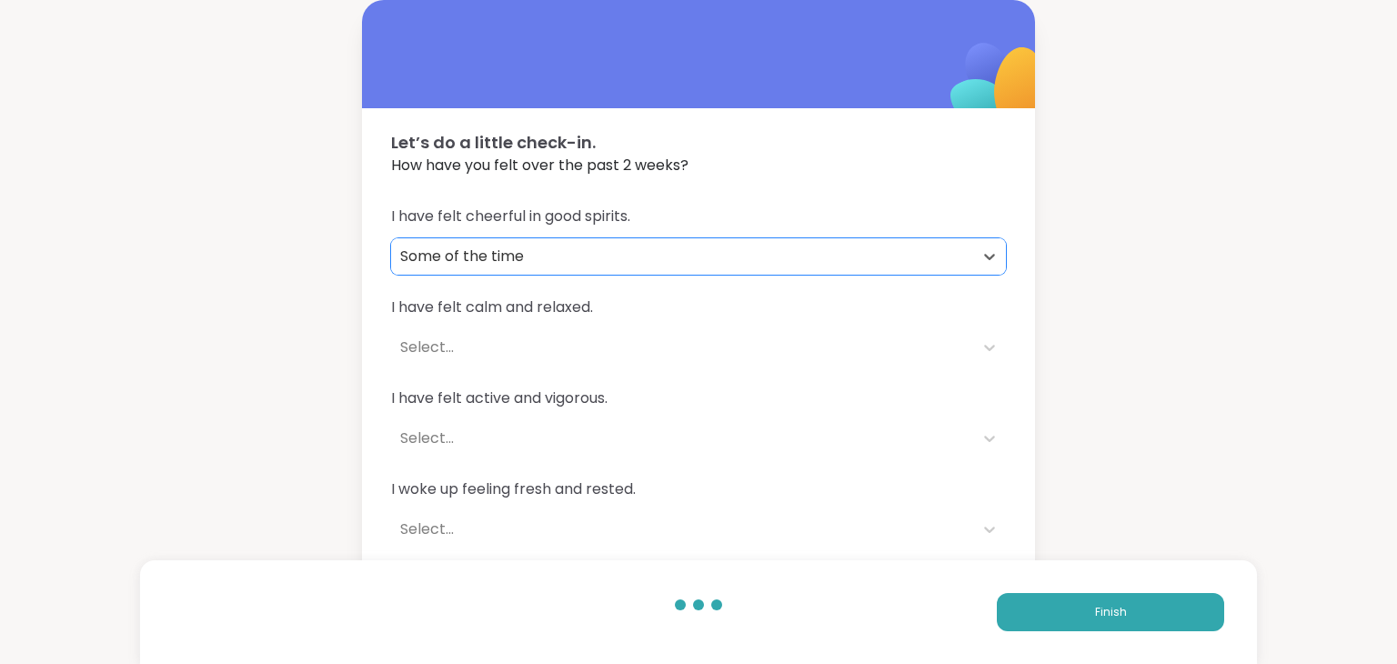
click at [791, 321] on div "I have felt calm and relaxed. Select..." at bounding box center [698, 331] width 615 height 69
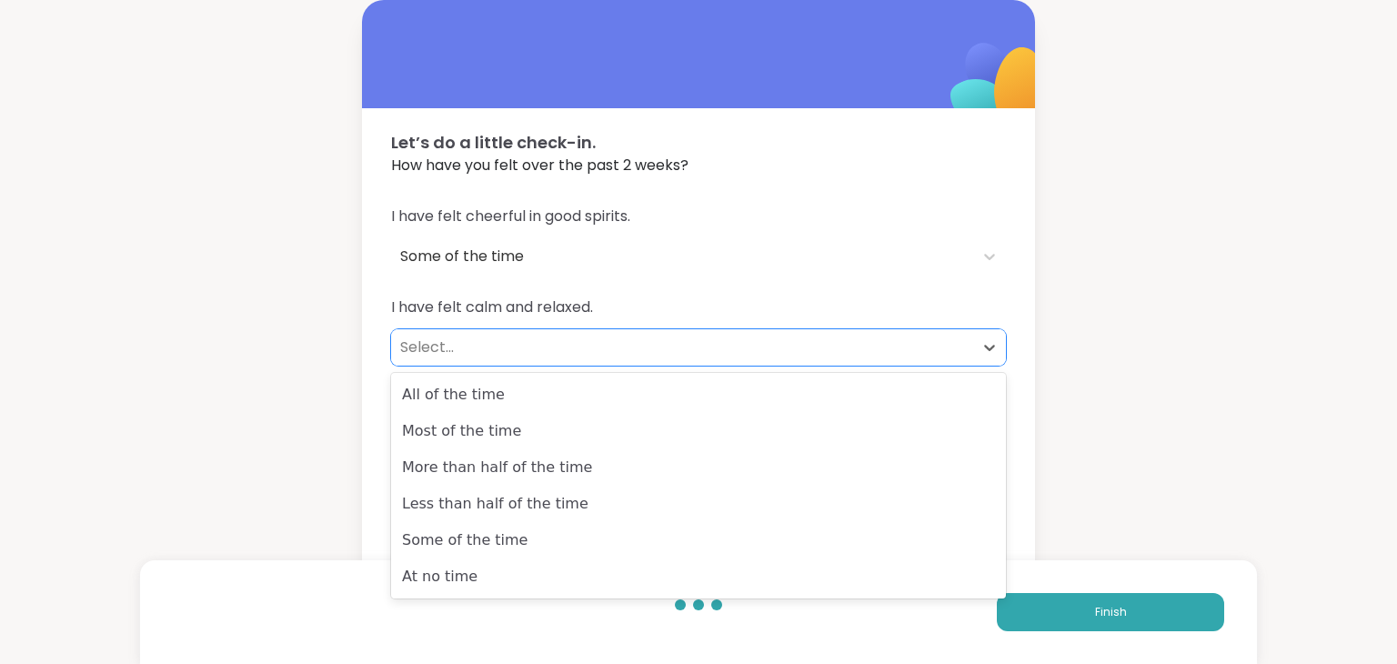
click at [459, 337] on div "Select..." at bounding box center [682, 348] width 564 height 22
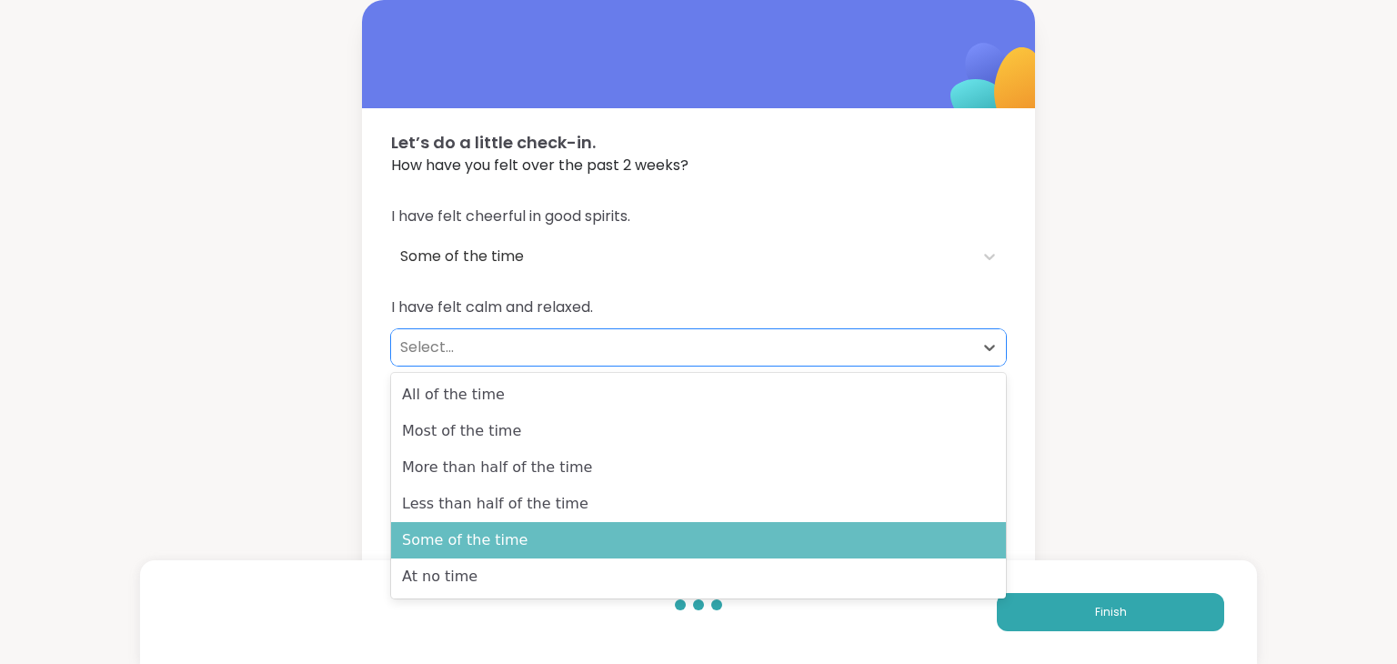
click at [450, 554] on div "Some of the time" at bounding box center [698, 540] width 615 height 36
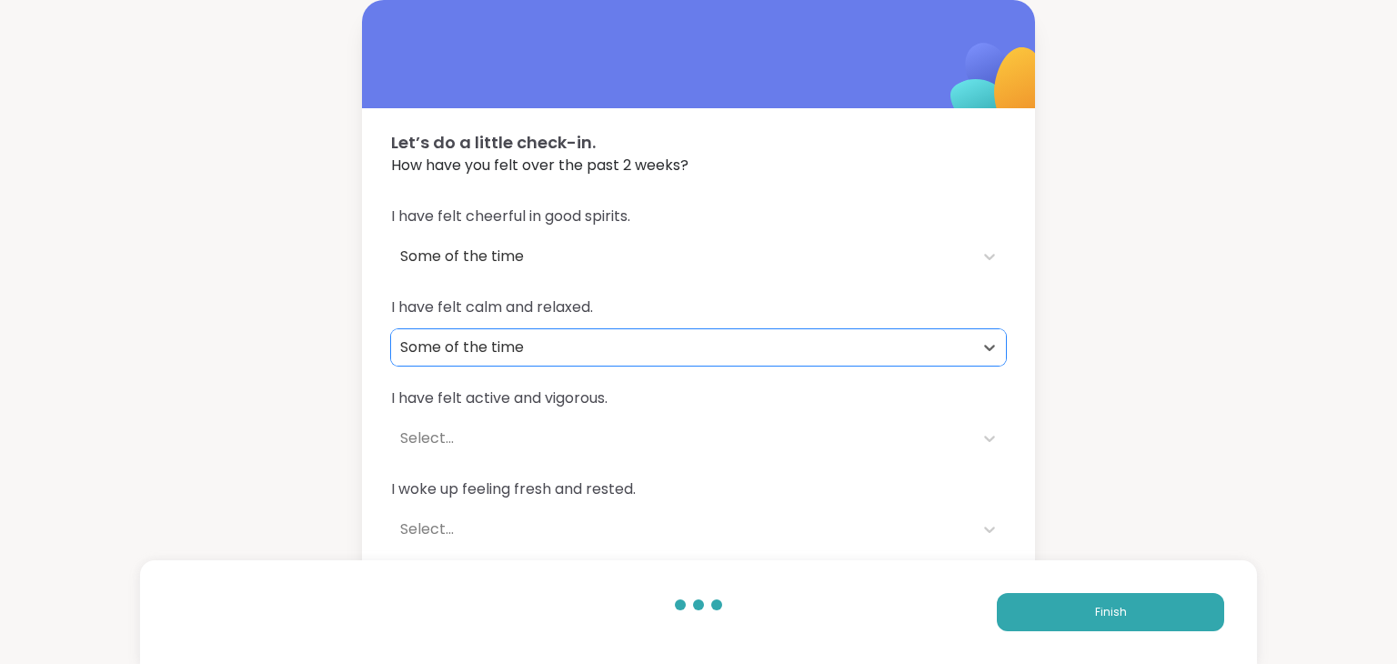
click at [446, 444] on div "Select..." at bounding box center [682, 439] width 564 height 22
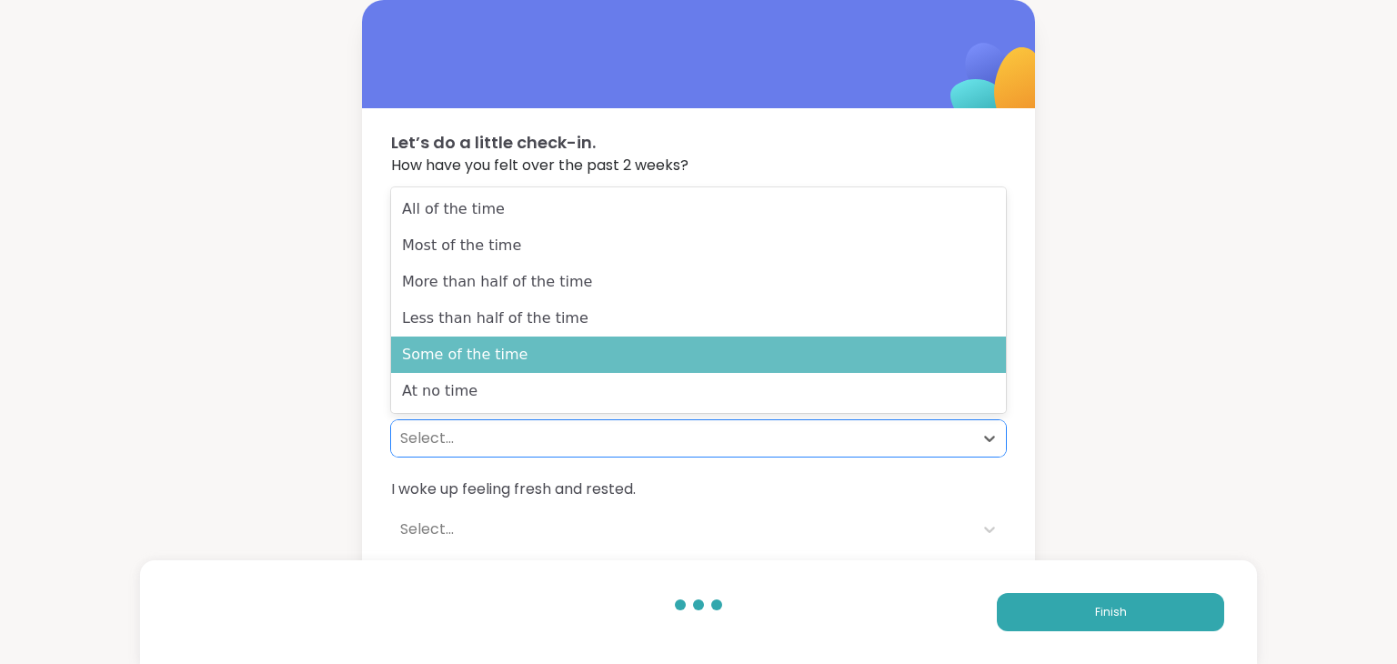
click at [448, 370] on div "Some of the time" at bounding box center [698, 355] width 615 height 36
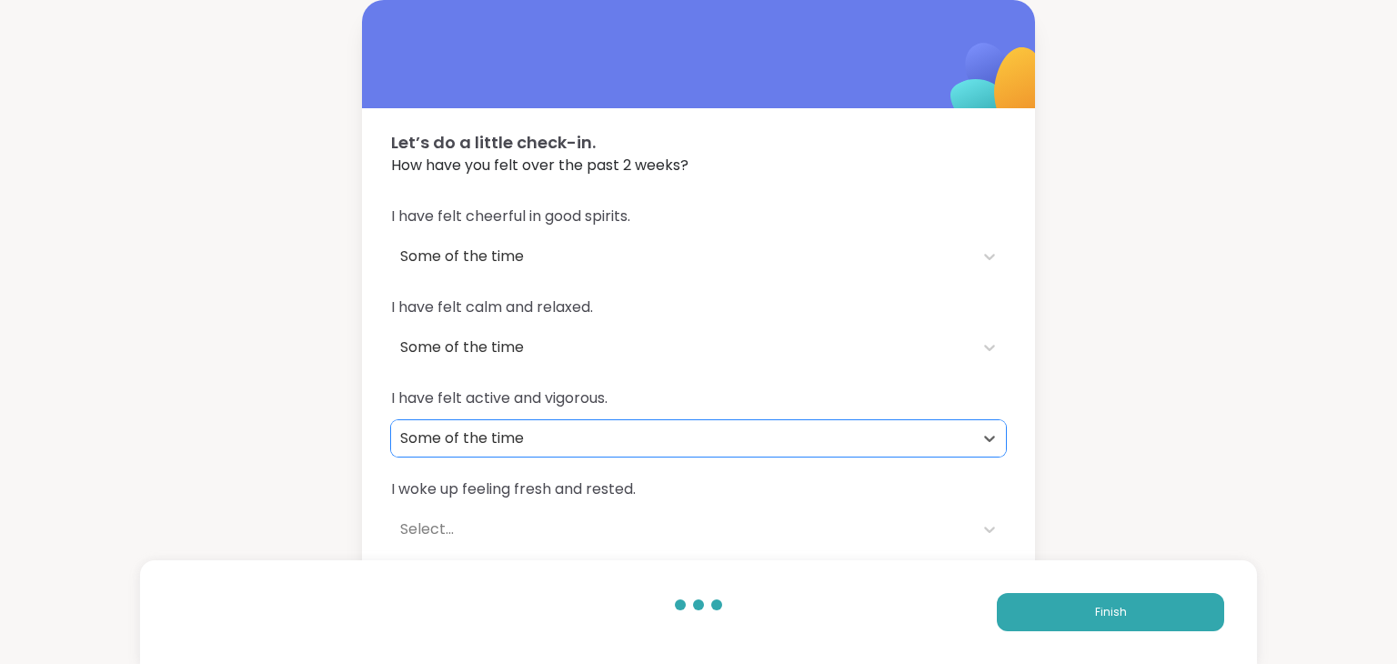
click at [467, 499] on span "I woke up feeling fresh and rested." at bounding box center [698, 489] width 615 height 22
click at [465, 489] on span "I woke up feeling fresh and rested." at bounding box center [698, 489] width 615 height 22
click at [436, 523] on div "Select..." at bounding box center [682, 529] width 564 height 22
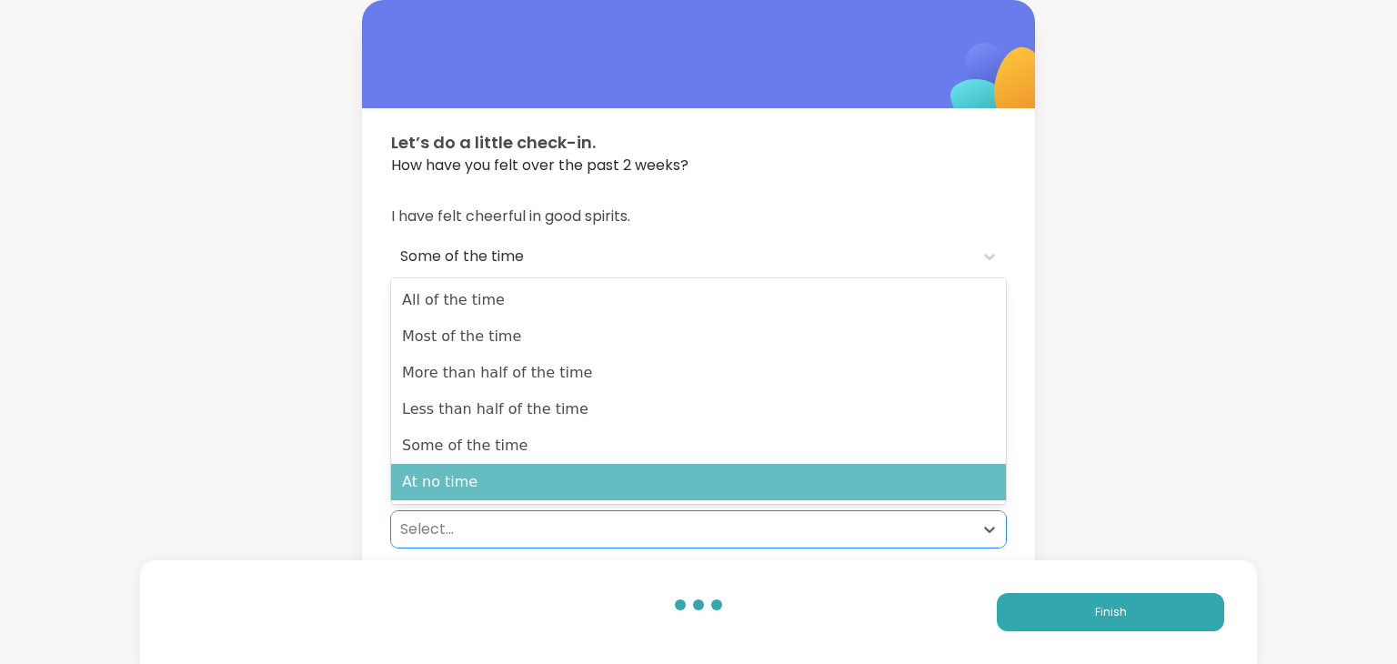
click at [431, 484] on div "At no time" at bounding box center [698, 482] width 615 height 36
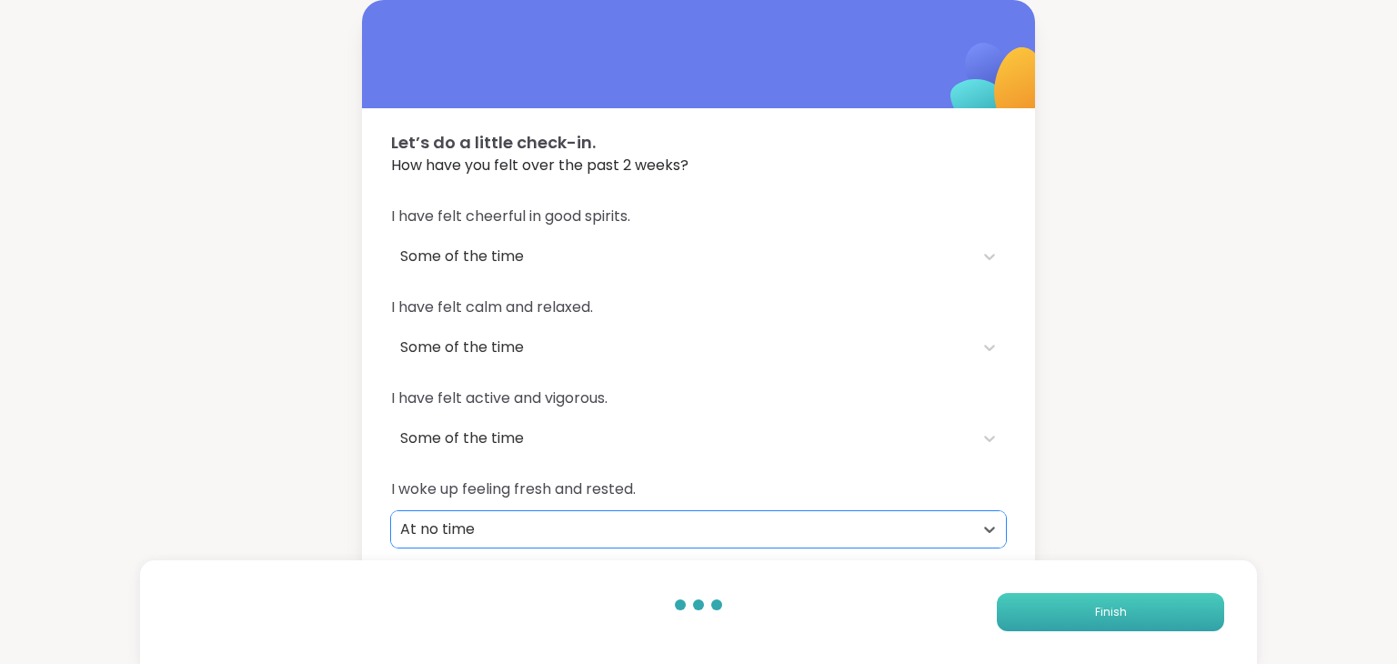
click at [1114, 618] on span "Finish" at bounding box center [1111, 612] width 32 height 16
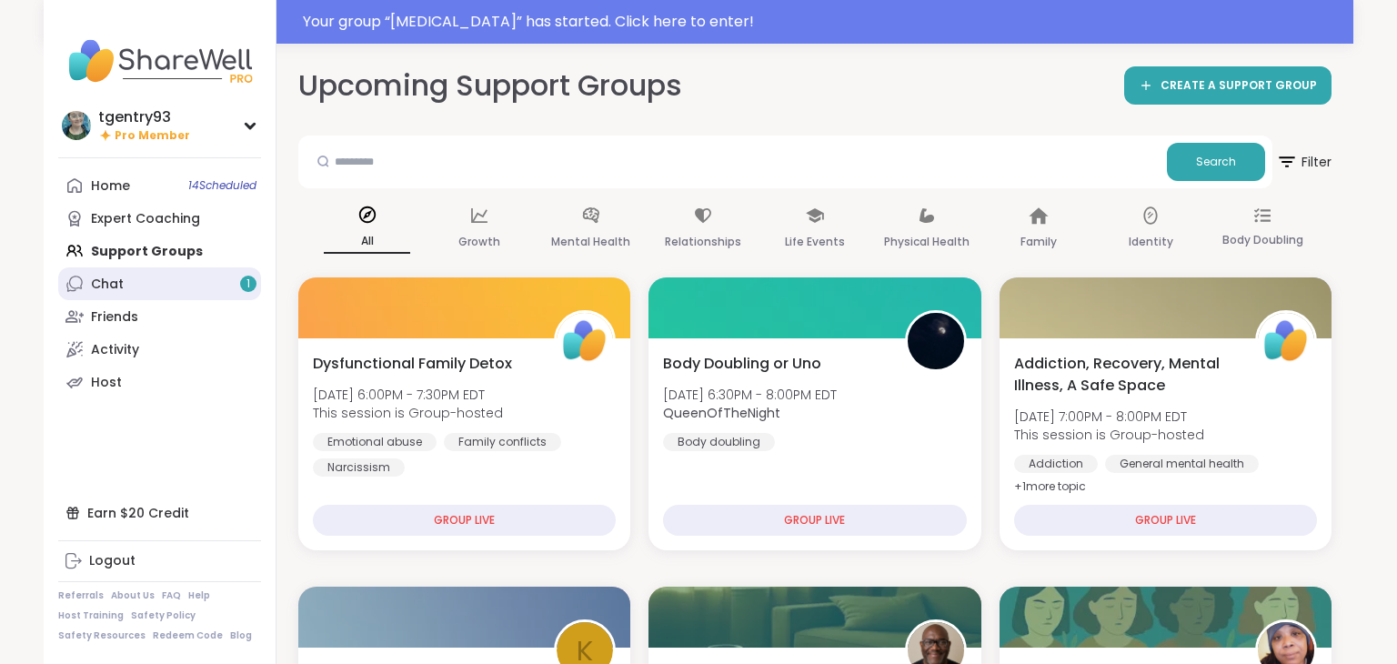
click at [150, 290] on link "Chat 1" at bounding box center [159, 283] width 203 height 33
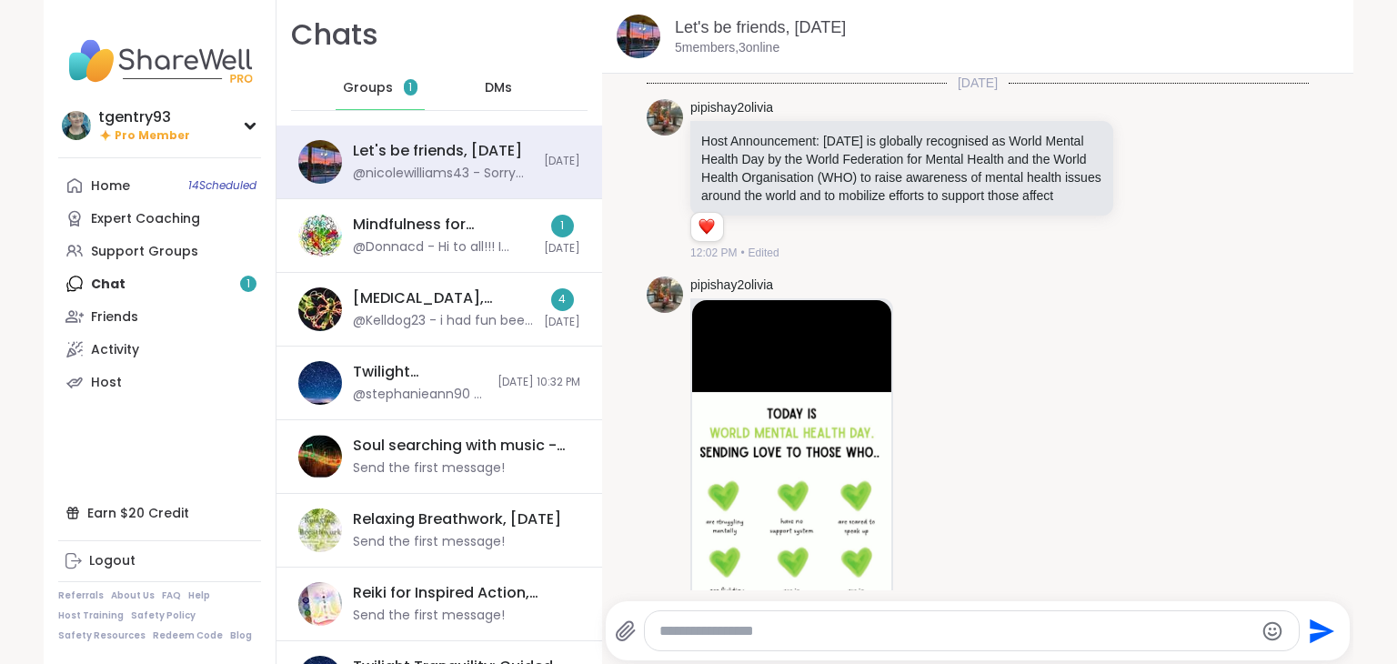
scroll to position [2241, 0]
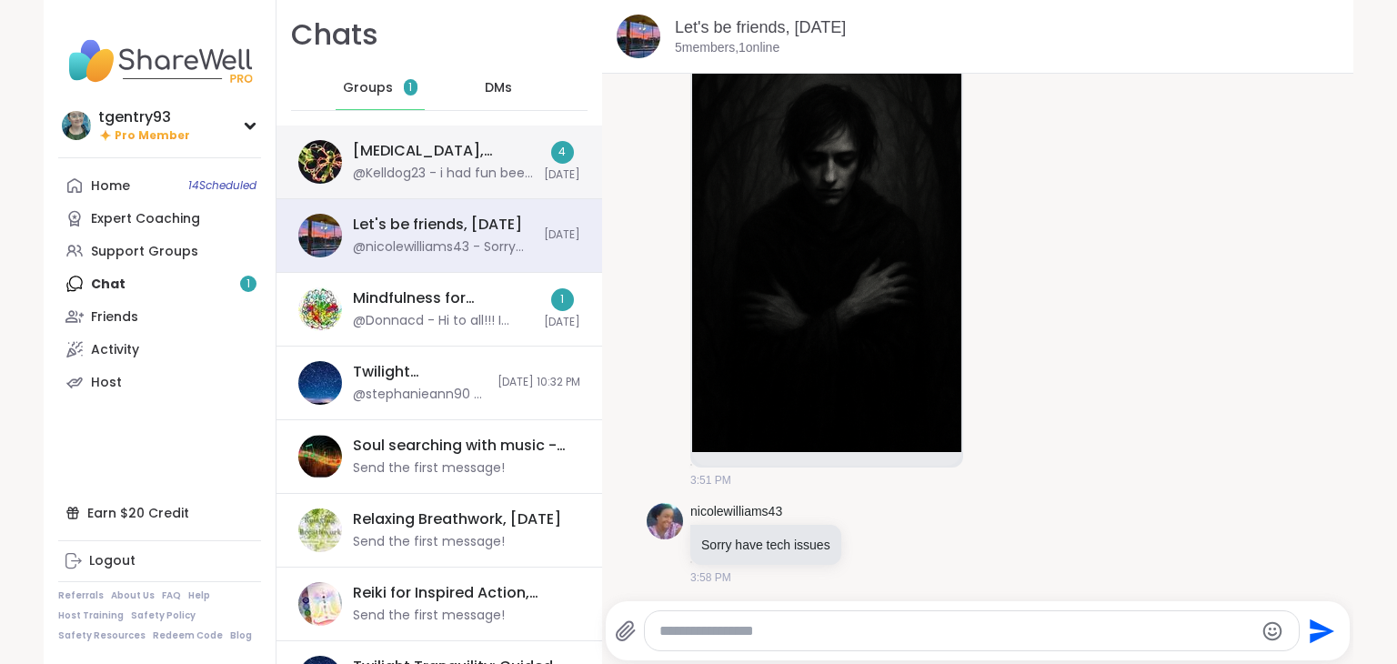
click at [489, 176] on div "@Kelldog23 - i had fun been nicde outside to do it but kids the nabiours were o…" at bounding box center [443, 174] width 180 height 18
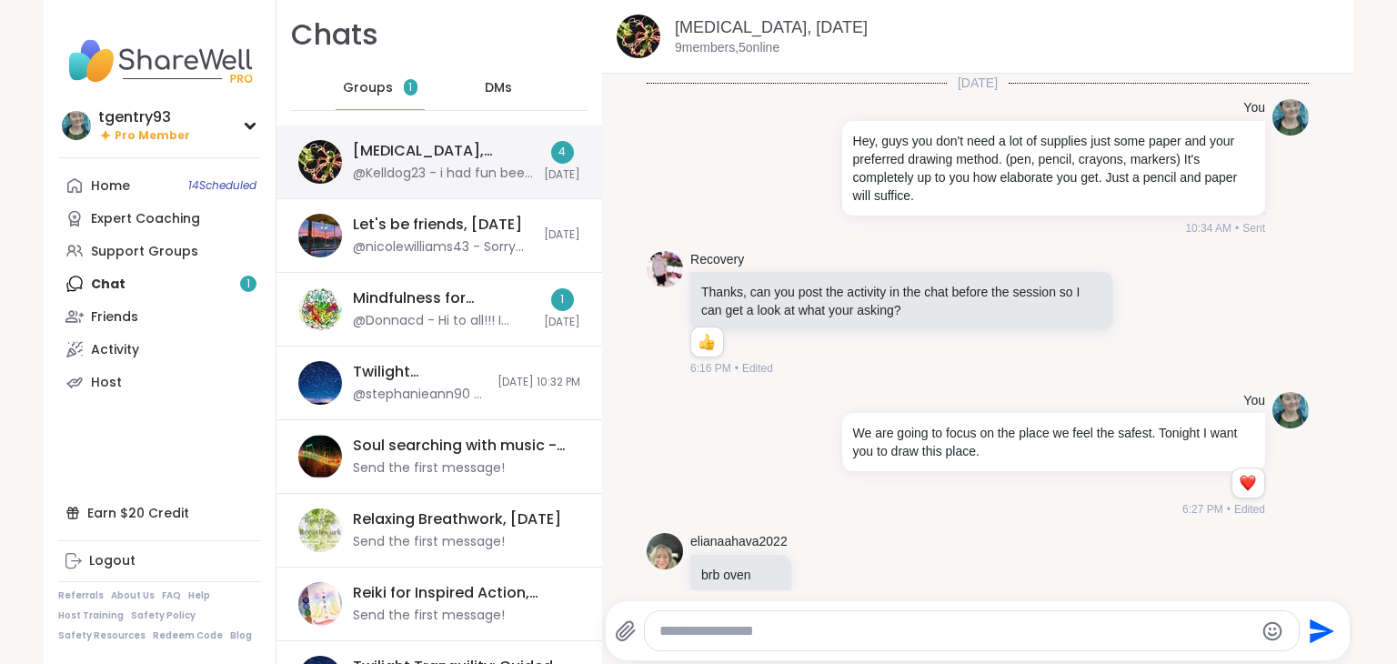
scroll to position [1141, 0]
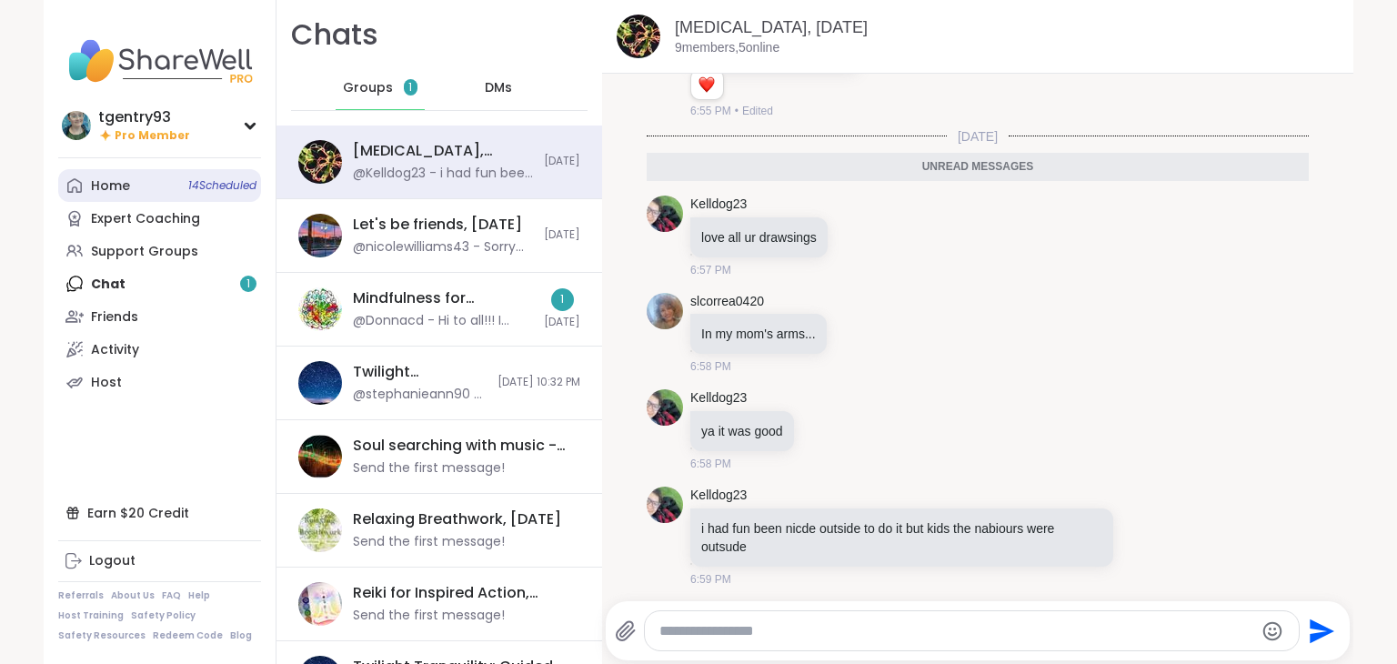
click at [115, 194] on div "Home 14 Scheduled" at bounding box center [110, 186] width 39 height 18
